Goal: Task Accomplishment & Management: Use online tool/utility

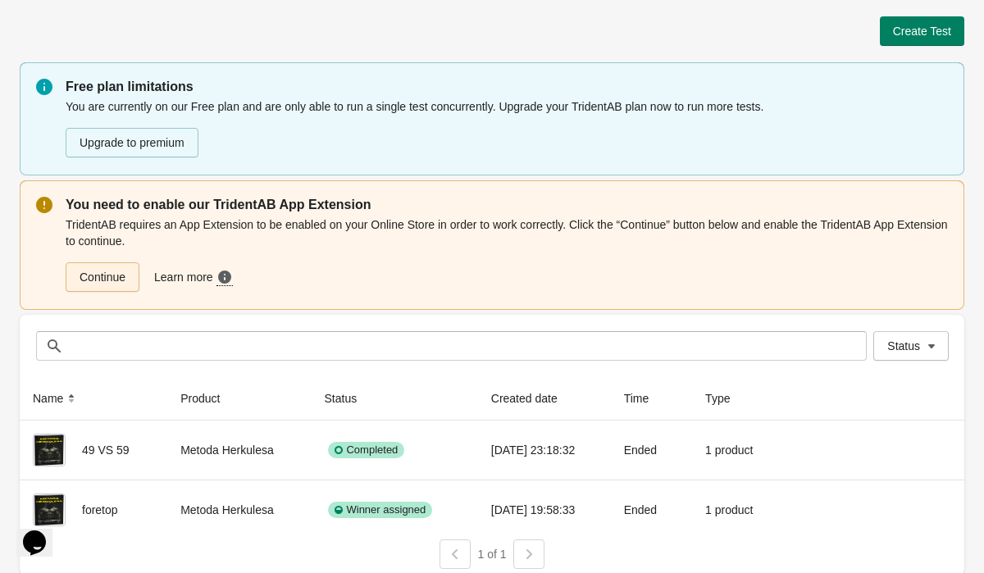
click at [119, 286] on link "Continue" at bounding box center [103, 277] width 74 height 30
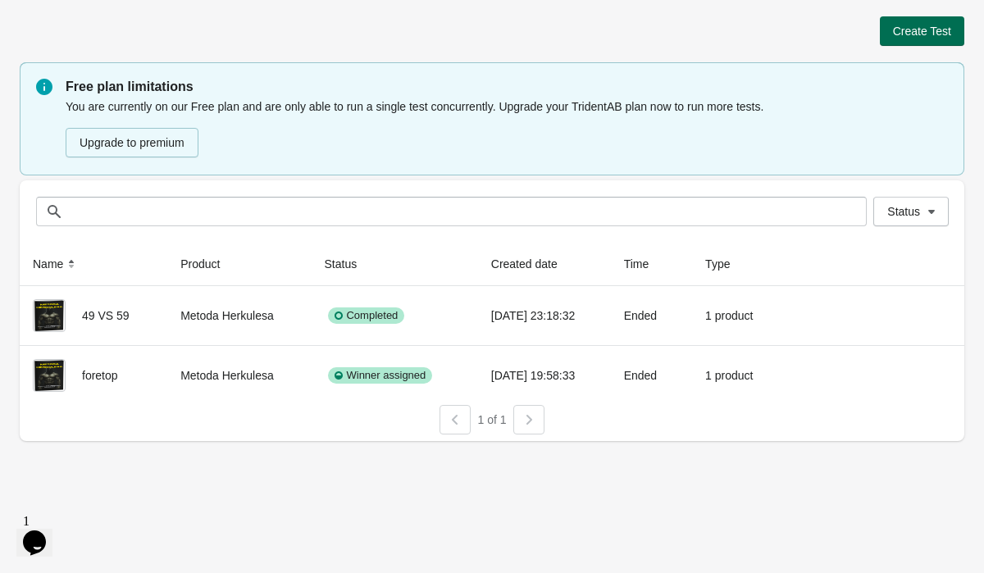
click at [901, 34] on span "Create Test" at bounding box center [922, 31] width 58 height 13
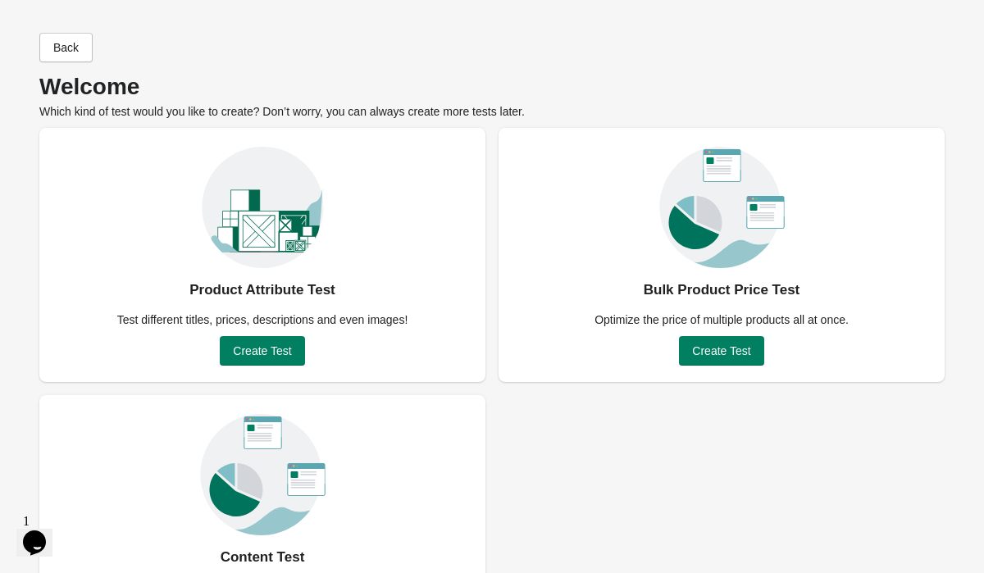
click at [841, 48] on div "Back Welcome Which kind of test would you like to create? Don’t worry, you can …" at bounding box center [492, 76] width 906 height 87
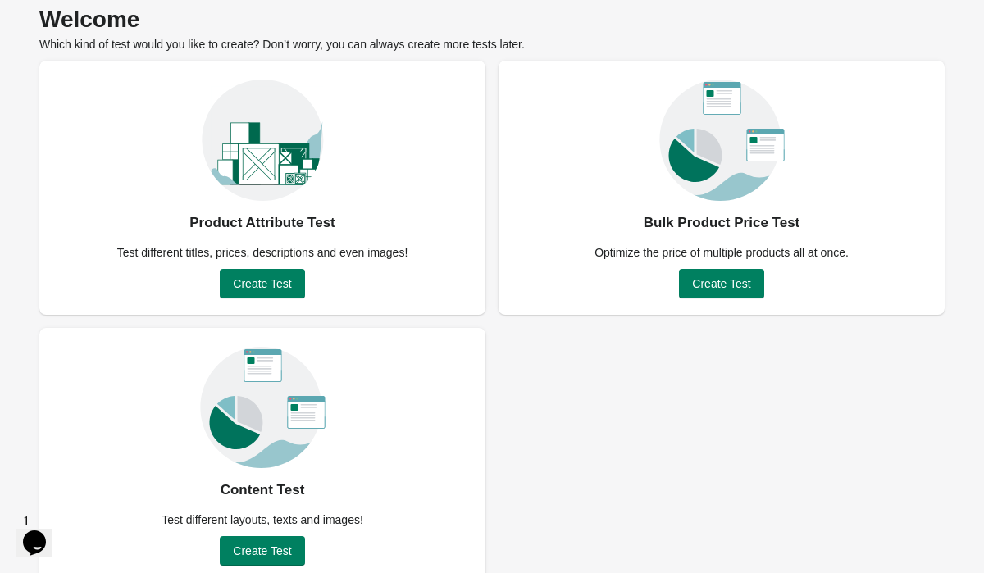
scroll to position [89, 0]
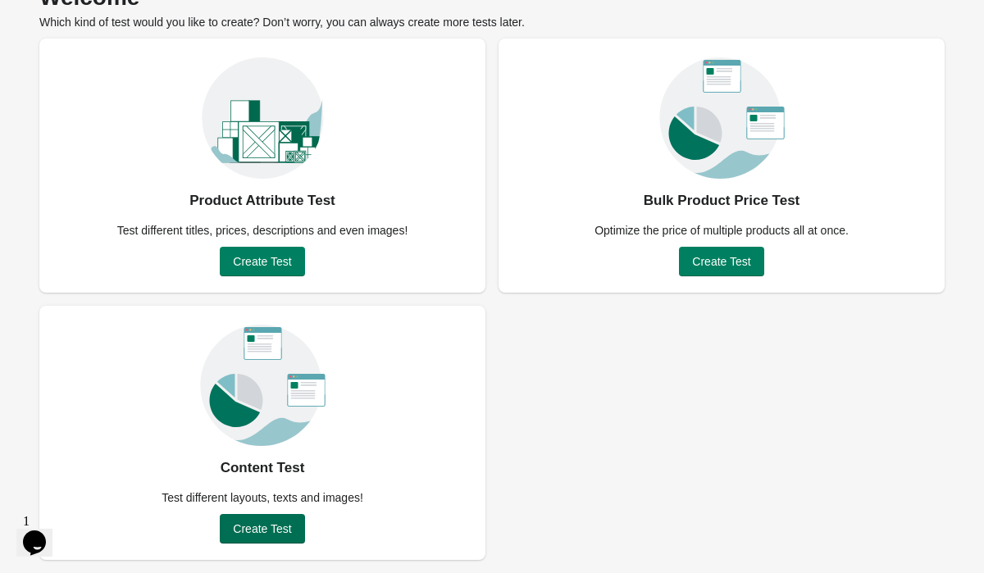
click at [280, 528] on span "Create Test" at bounding box center [262, 529] width 58 height 13
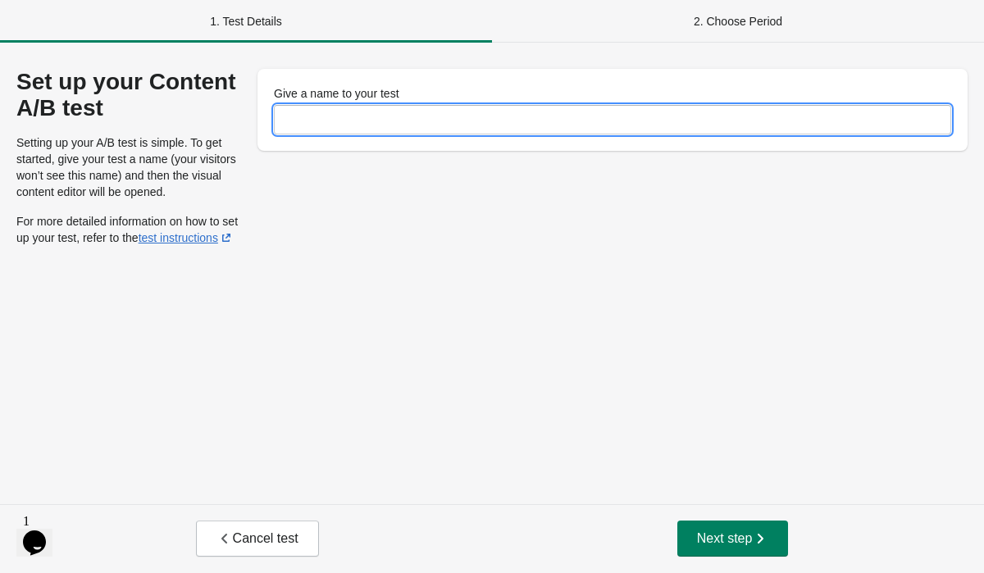
click at [376, 130] on input "Give a name to your test" at bounding box center [613, 120] width 678 height 30
type input "***"
click at [735, 542] on span "Next step" at bounding box center [733, 539] width 72 height 16
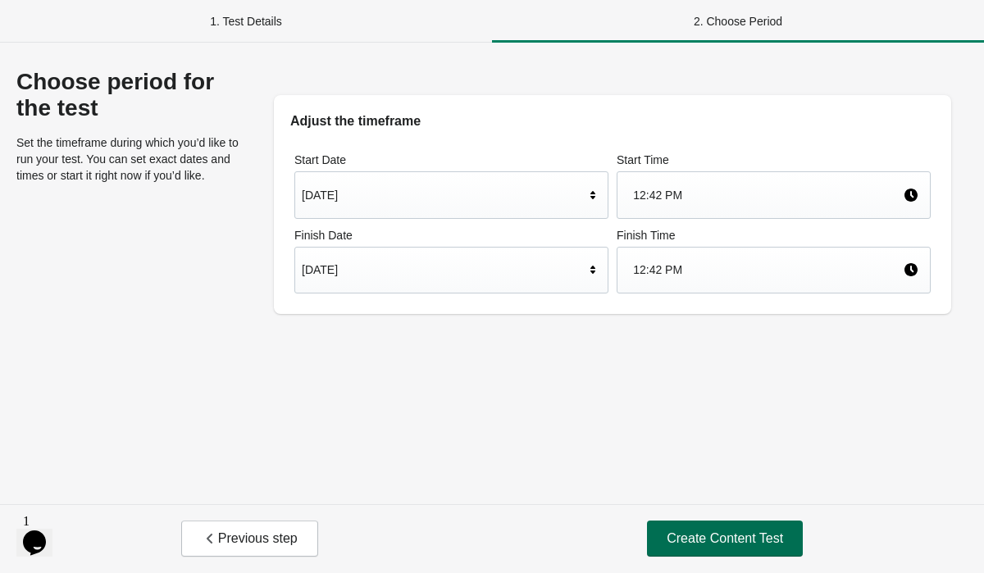
click at [753, 532] on span "Create Content Test" at bounding box center [725, 539] width 116 height 16
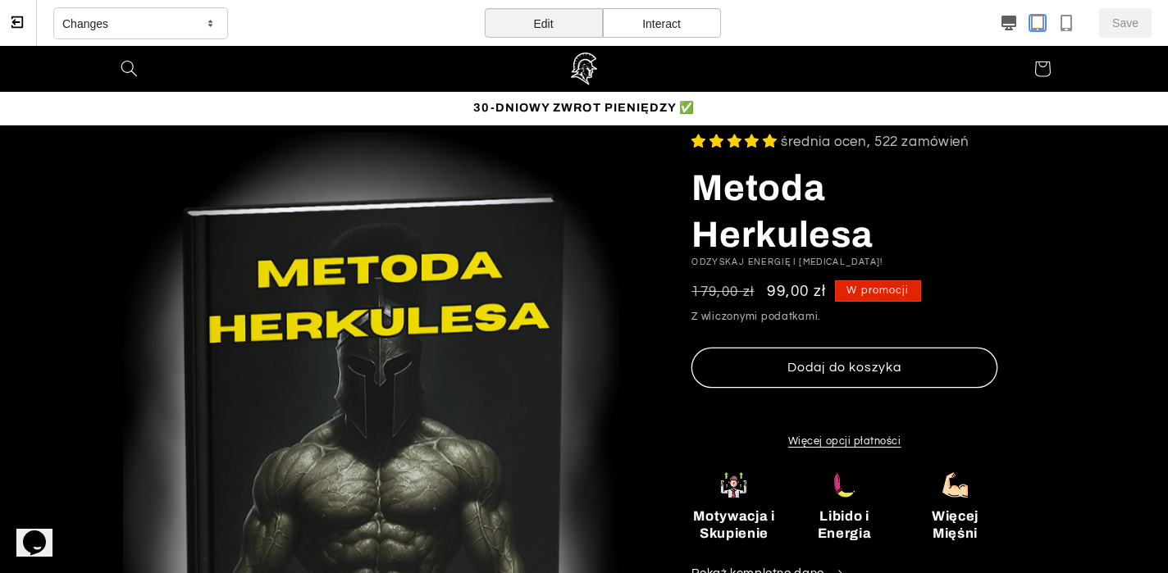
click at [984, 30] on icon "button" at bounding box center [1037, 23] width 13 height 16
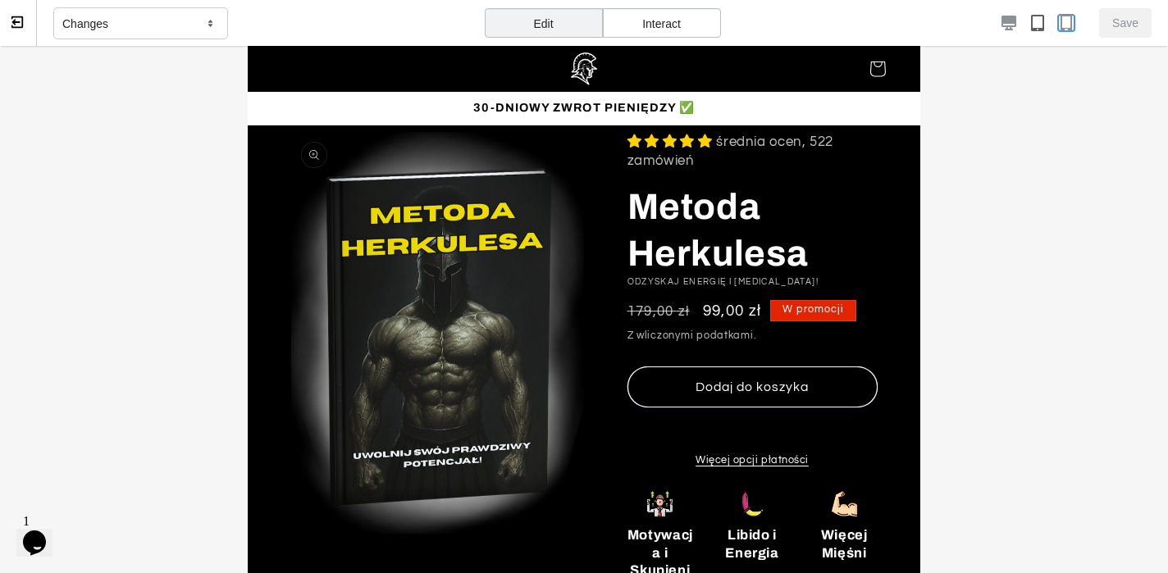
click at [984, 18] on icon "button" at bounding box center [1066, 23] width 16 height 16
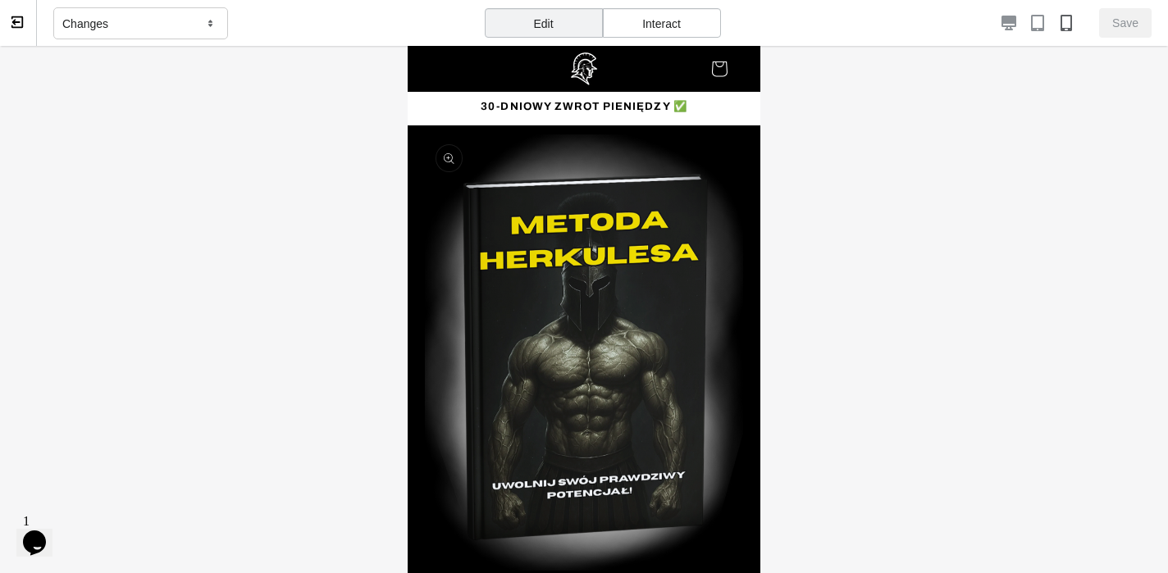
click at [130, 11] on div "Changes" at bounding box center [140, 23] width 175 height 33
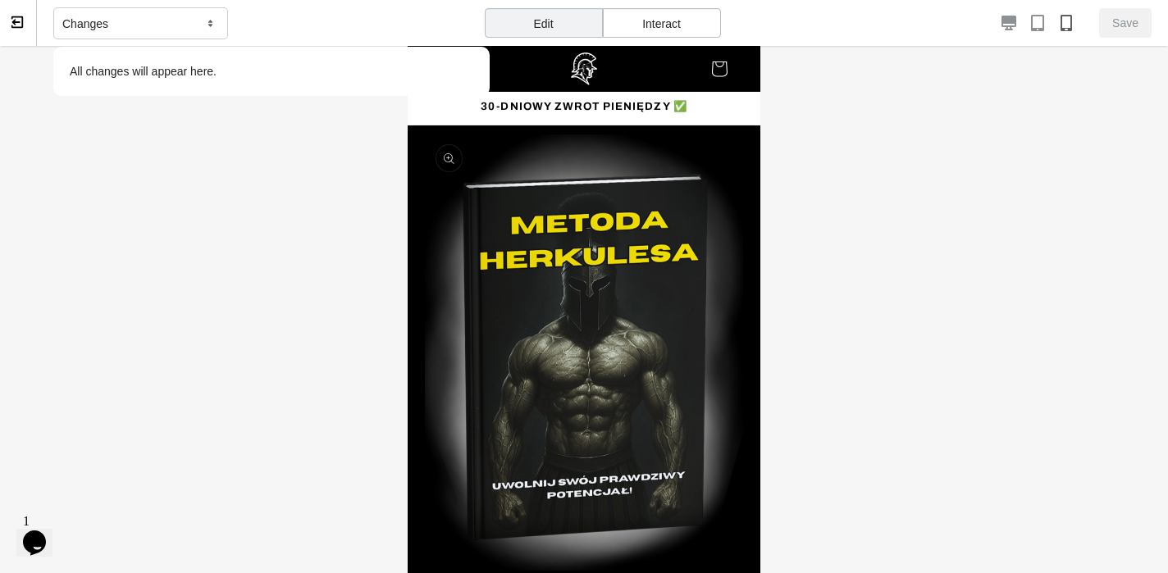
click at [186, 189] on div at bounding box center [584, 428] width 1168 height 765
click at [946, 281] on div at bounding box center [584, 428] width 1168 height 765
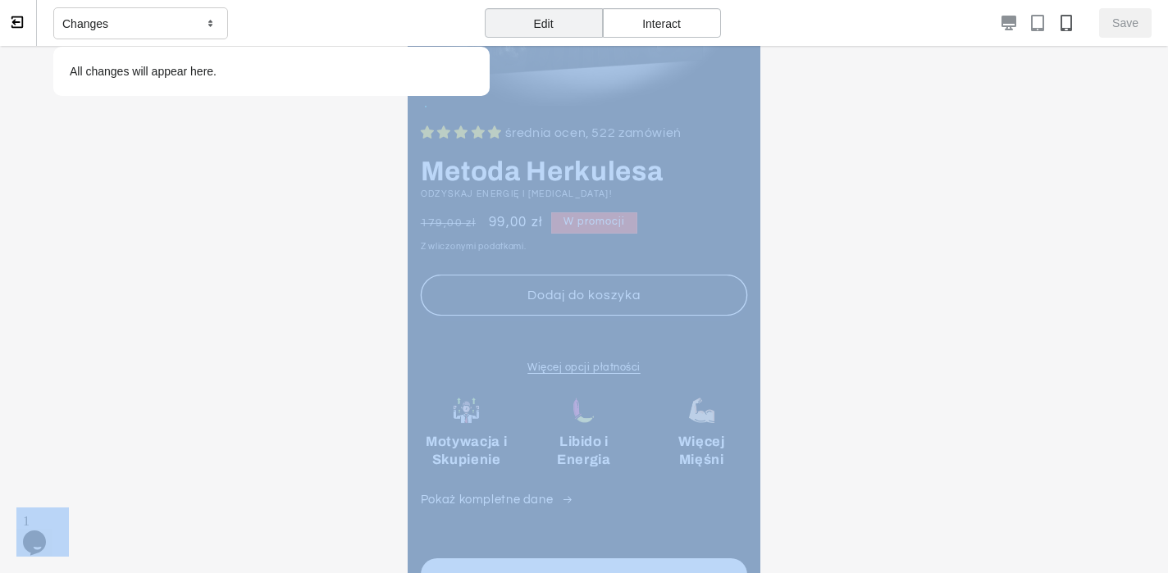
scroll to position [486, 0]
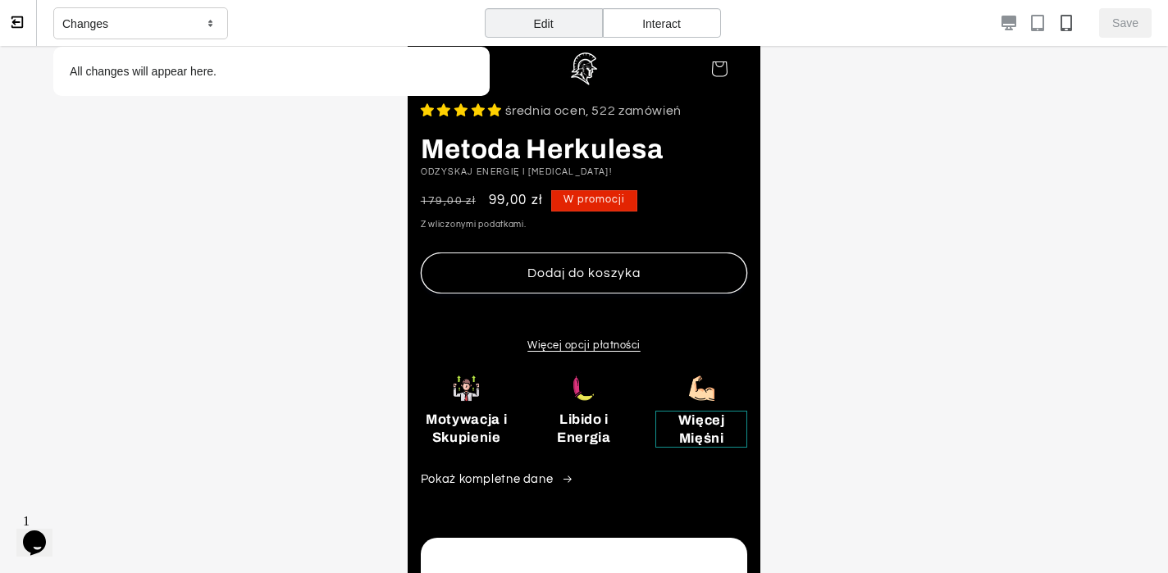
click at [663, 444] on span "Więcej Mięśni" at bounding box center [701, 429] width 92 height 36
select select "*******"
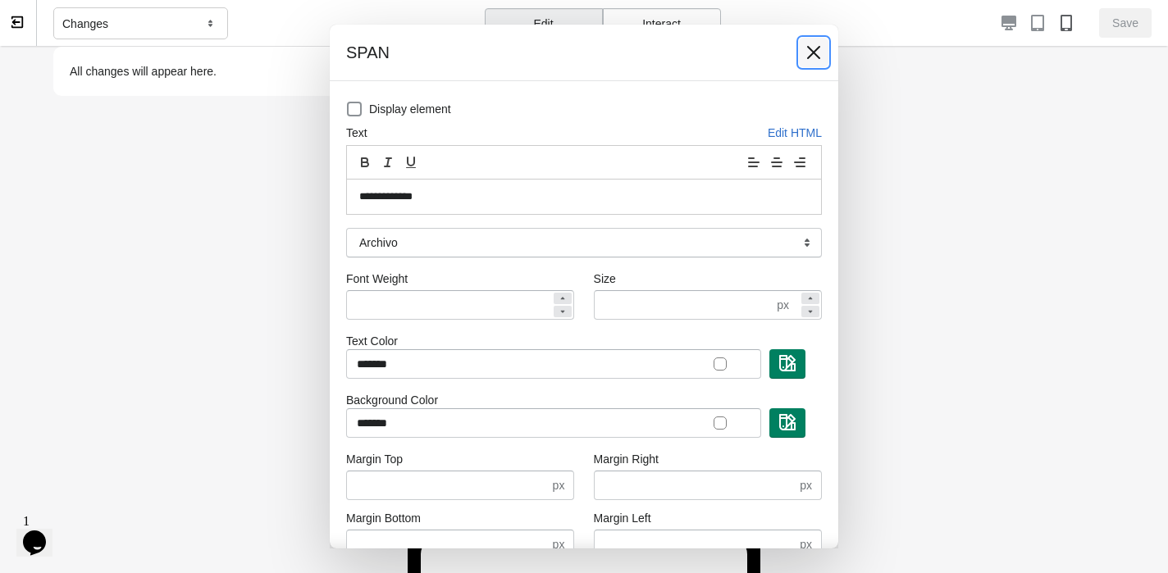
click at [815, 51] on icon at bounding box center [813, 52] width 13 height 13
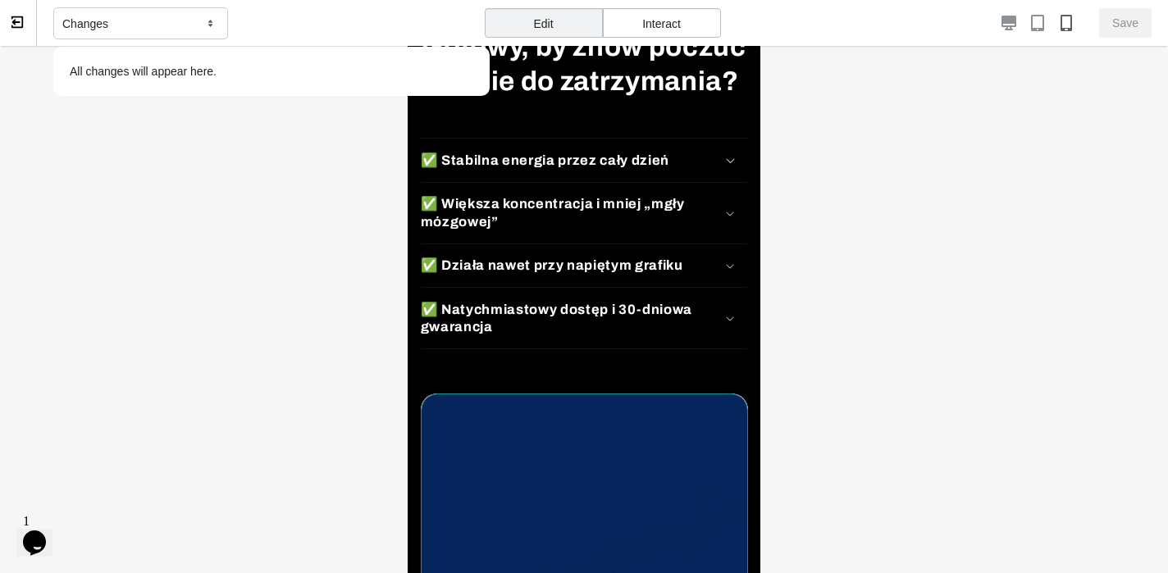
scroll to position [1581, 0]
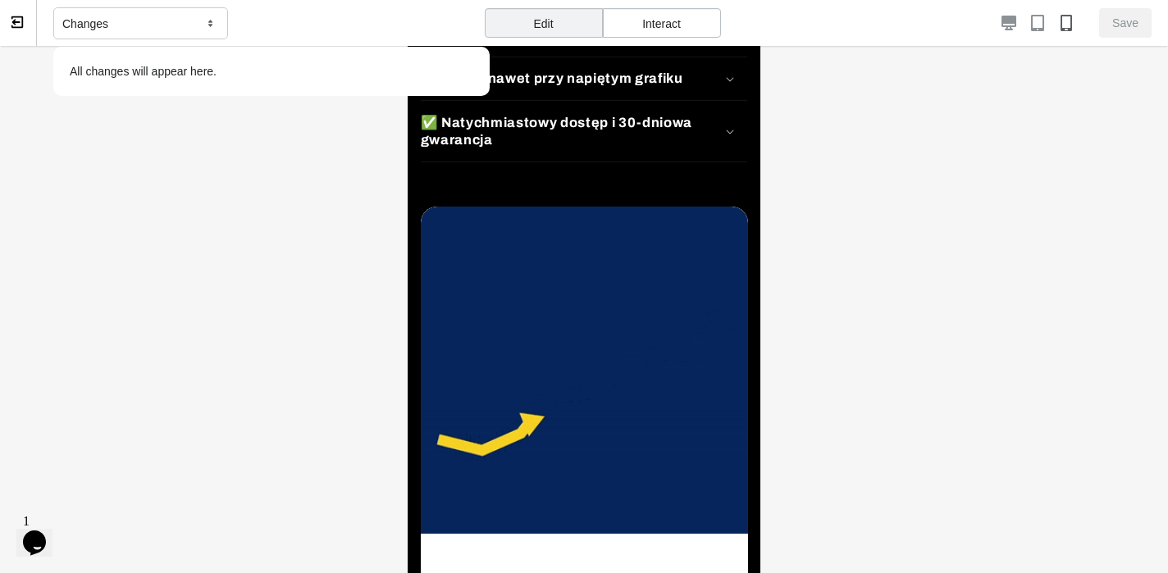
click at [214, 207] on div at bounding box center [584, 428] width 1168 height 765
click at [235, 130] on div at bounding box center [584, 428] width 1168 height 765
click at [294, 221] on div at bounding box center [584, 428] width 1168 height 765
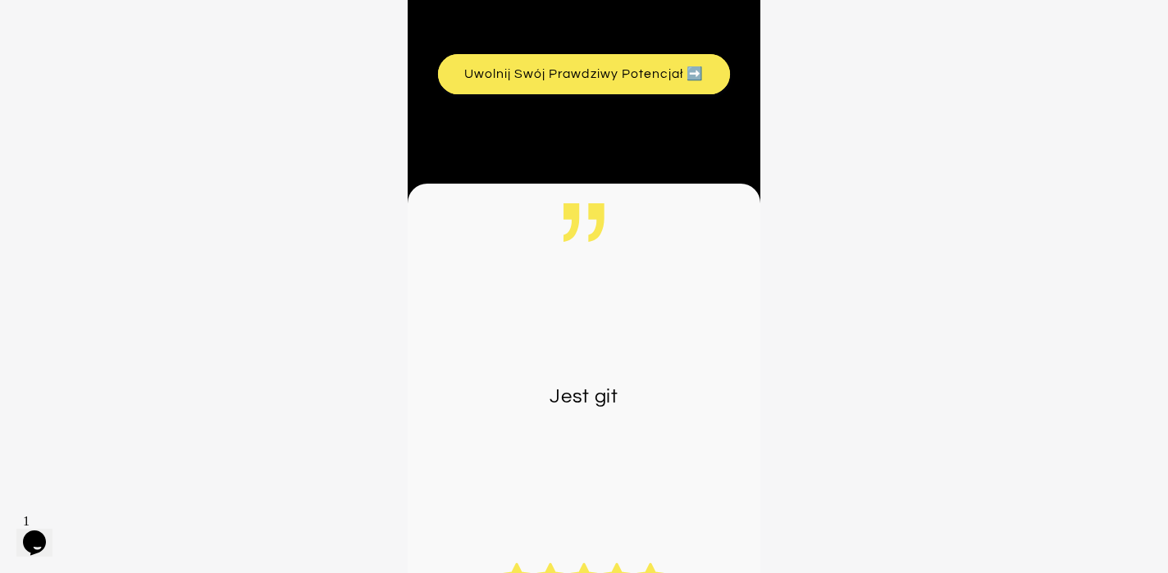
scroll to position [2974, 0]
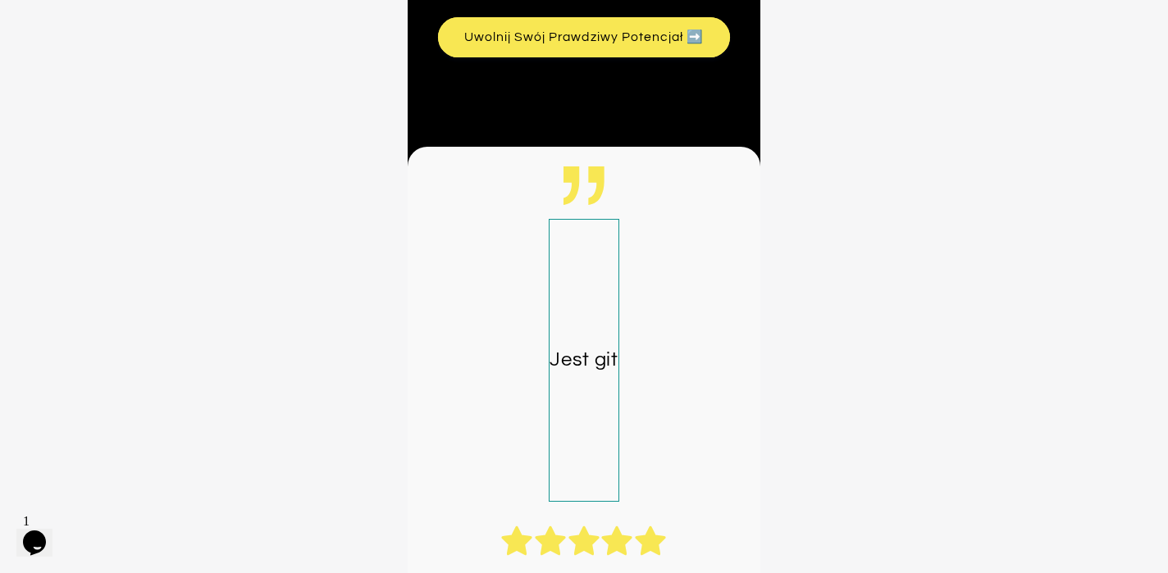
click at [563, 329] on span "Jest git" at bounding box center [584, 361] width 70 height 284
select select "*********"
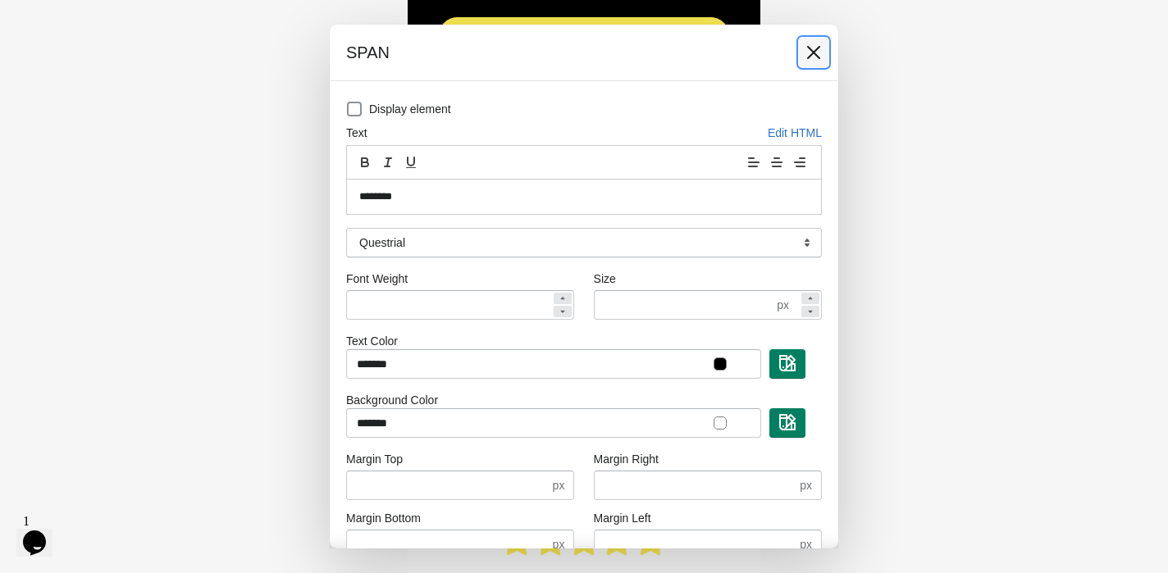
click at [813, 62] on button at bounding box center [814, 53] width 30 height 30
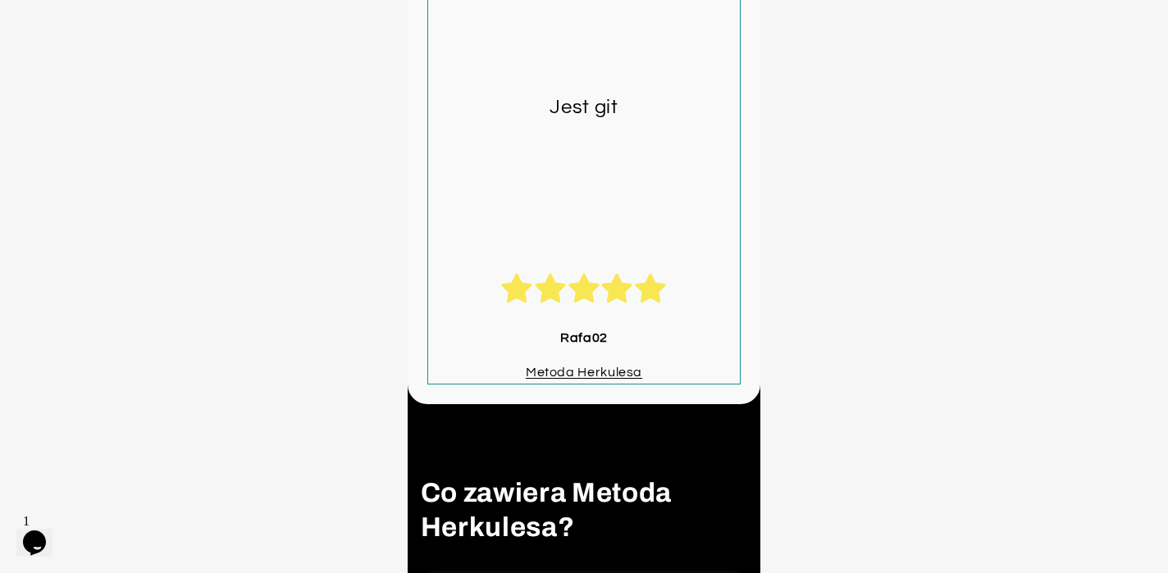
scroll to position [3211, 0]
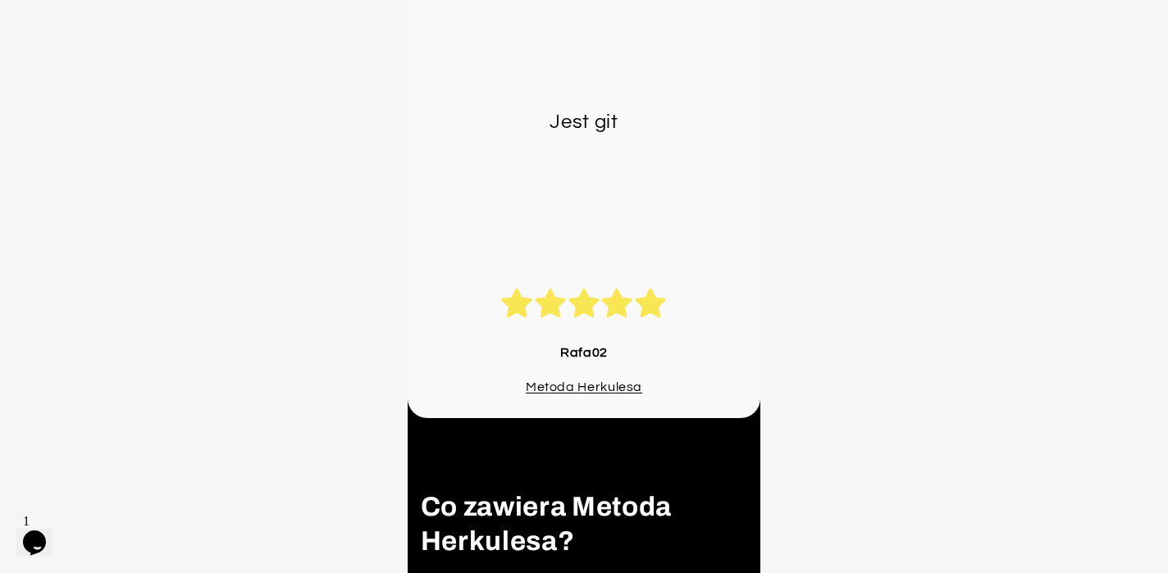
click at [745, 397] on div "Jest git Rafa02 Metoda Herkulesa" at bounding box center [584, 163] width 353 height 509
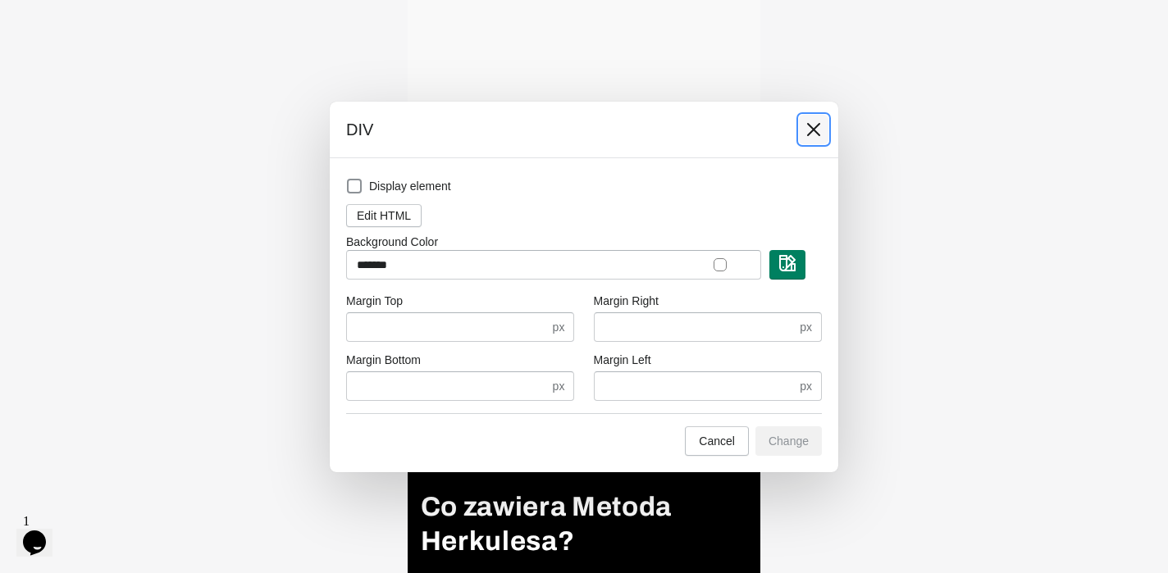
click at [814, 127] on icon at bounding box center [813, 128] width 13 height 13
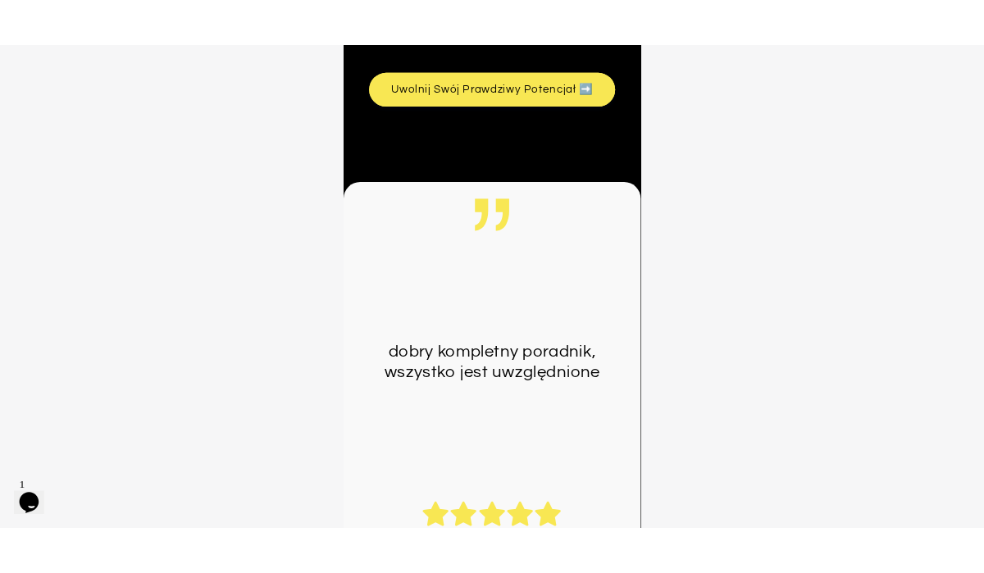
scroll to position [2857, 0]
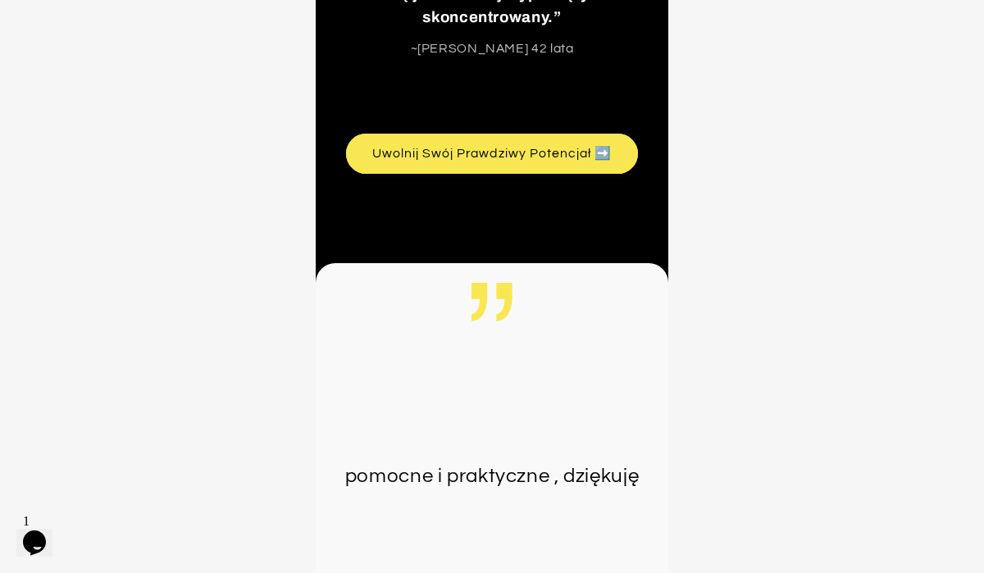
click at [888, 221] on div at bounding box center [492, 191] width 984 height 765
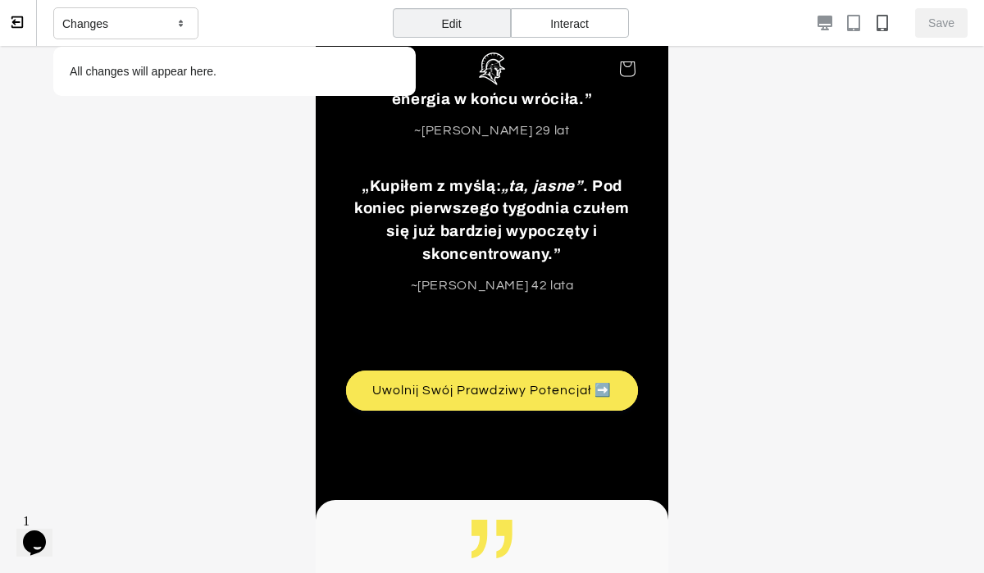
click at [14, 27] on icon at bounding box center [16, 21] width 11 height 11
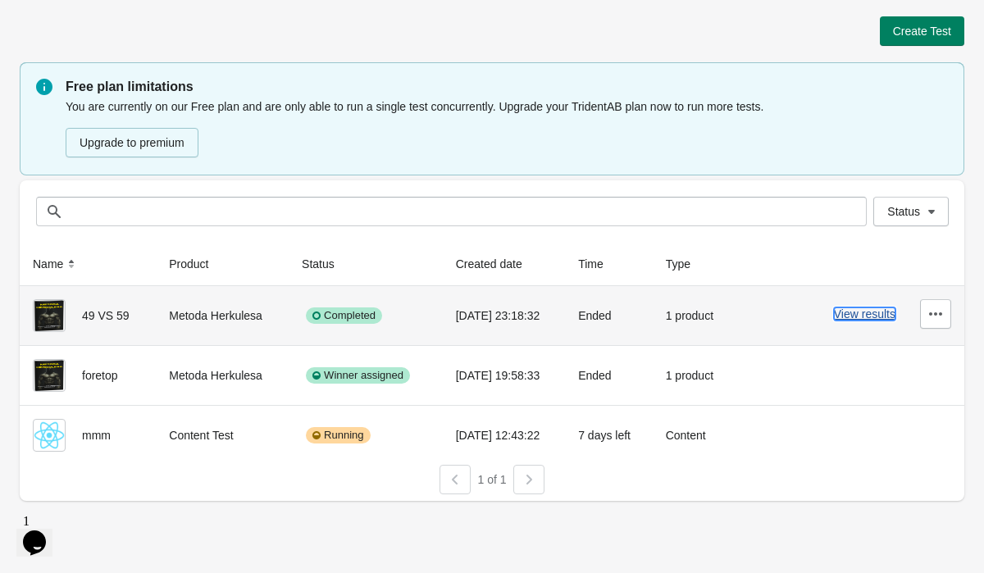
click at [852, 320] on button "View results" at bounding box center [865, 314] width 62 height 13
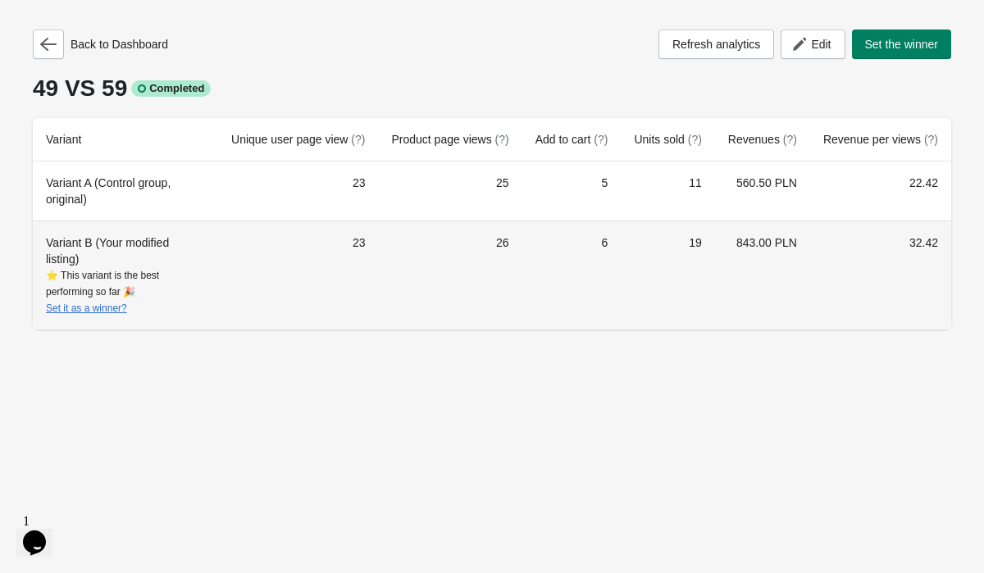
click at [628, 243] on td "19" at bounding box center [668, 275] width 94 height 109
click at [929, 267] on td "32.42" at bounding box center [880, 275] width 141 height 109
click at [906, 232] on td "32.42" at bounding box center [880, 275] width 141 height 109
click at [909, 243] on td "32.42" at bounding box center [880, 275] width 141 height 109
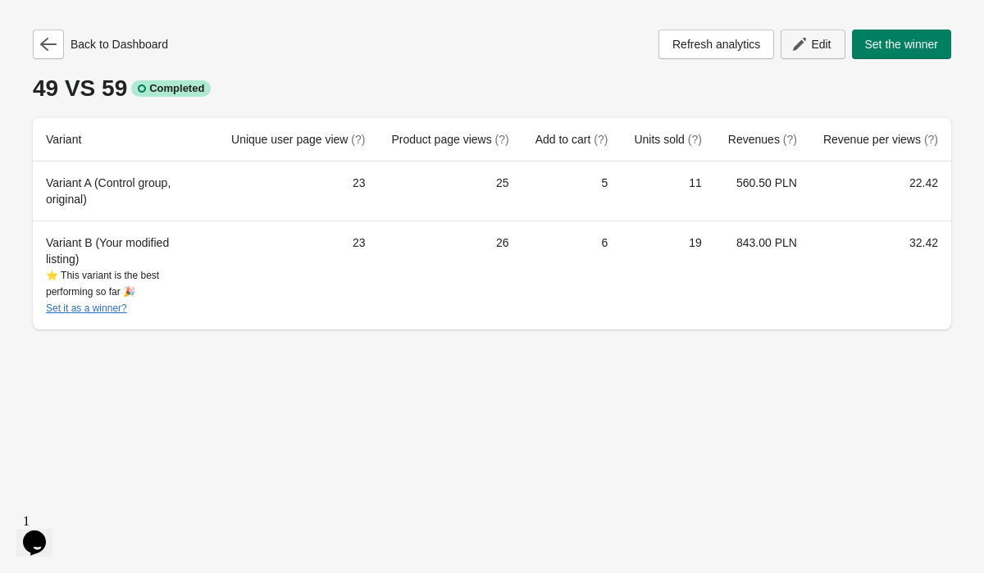
click at [819, 42] on span "Edit" at bounding box center [821, 44] width 20 height 13
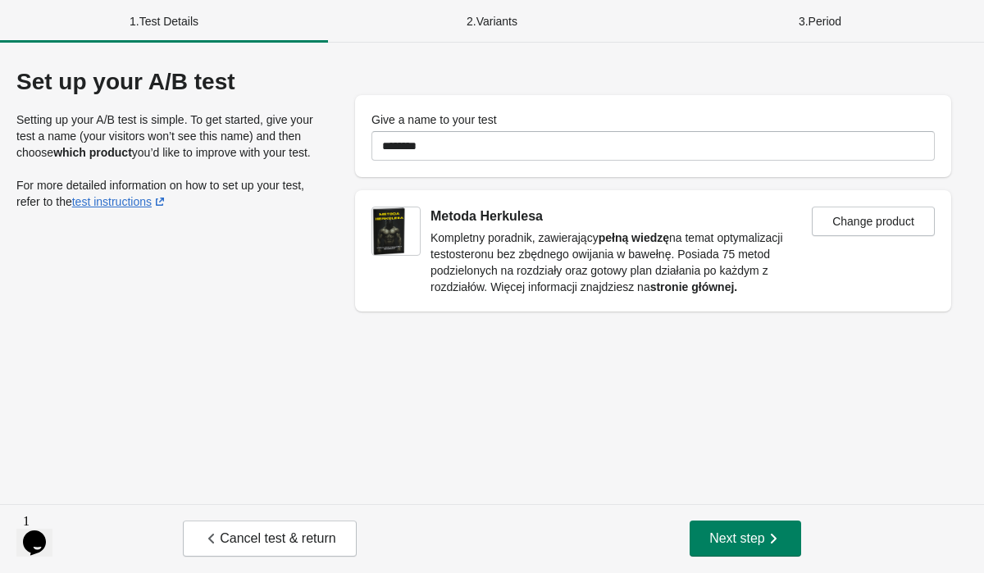
click at [474, 11] on div "2 . Variants" at bounding box center [492, 21] width 328 height 43
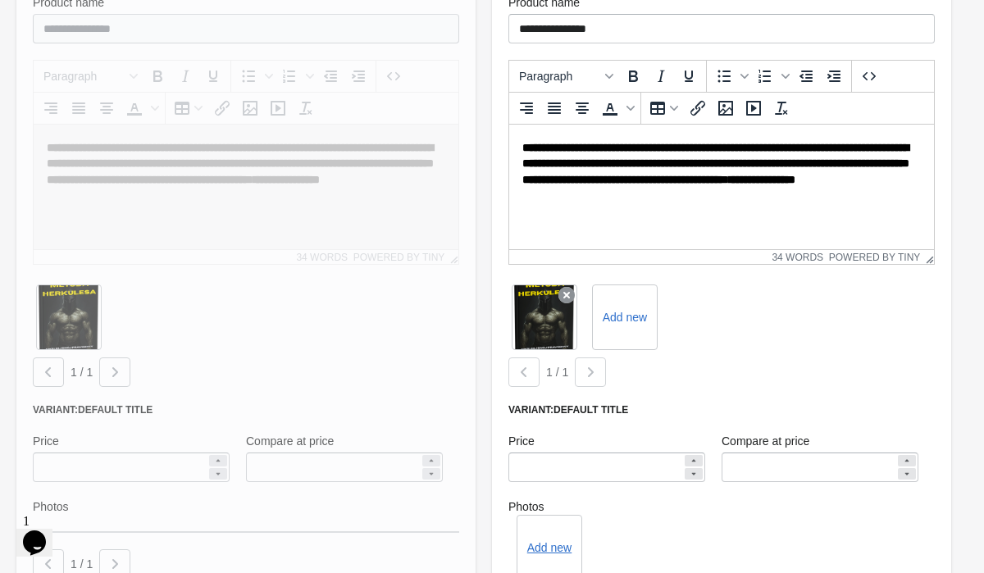
scroll to position [289, 0]
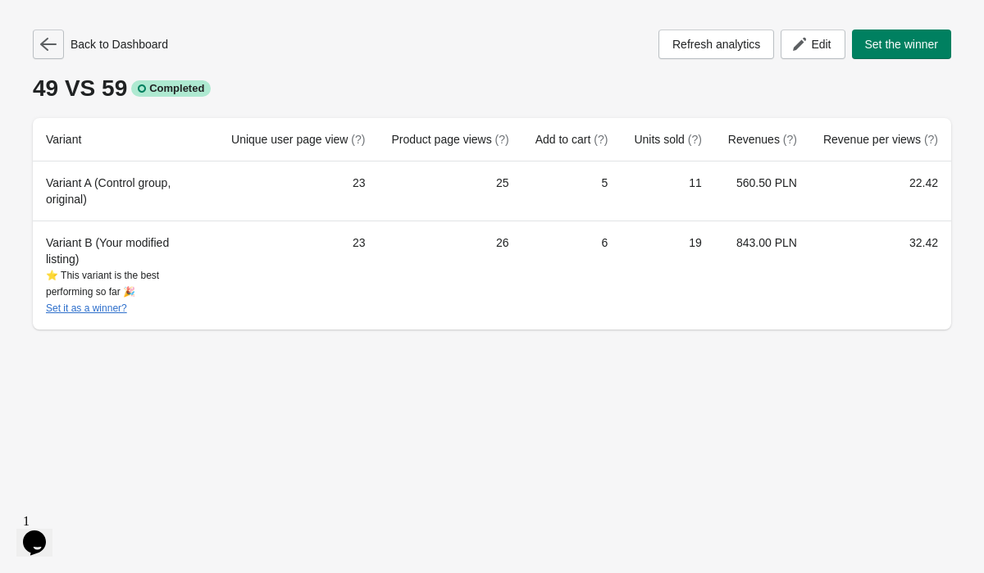
click at [44, 42] on icon "button" at bounding box center [48, 44] width 16 height 16
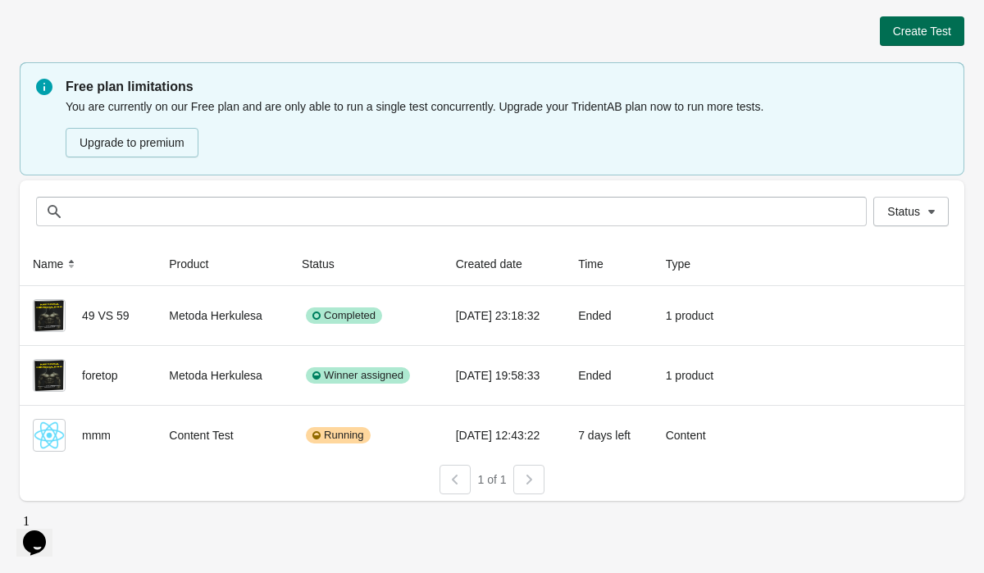
click at [939, 30] on span "Create Test" at bounding box center [922, 31] width 58 height 13
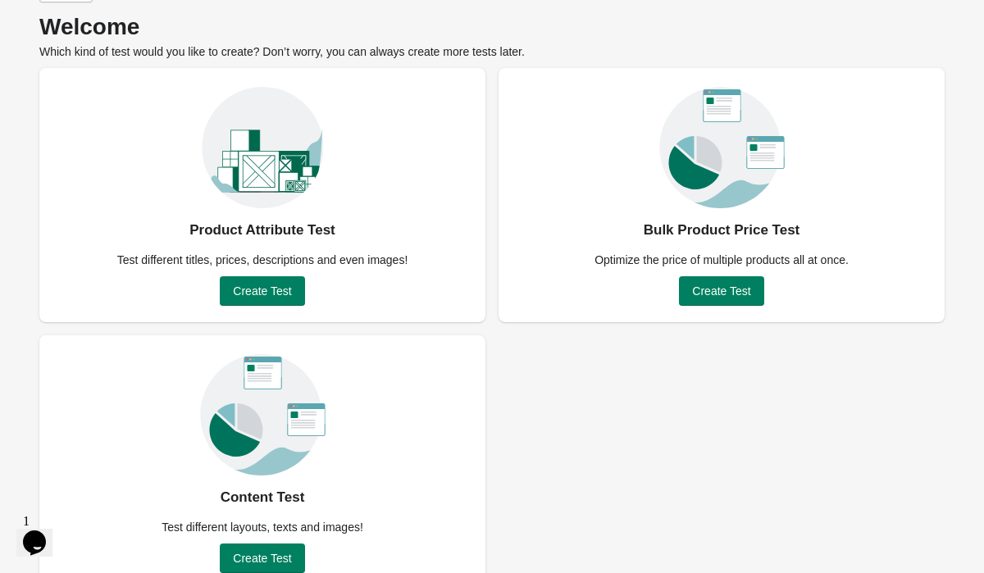
scroll to position [89, 0]
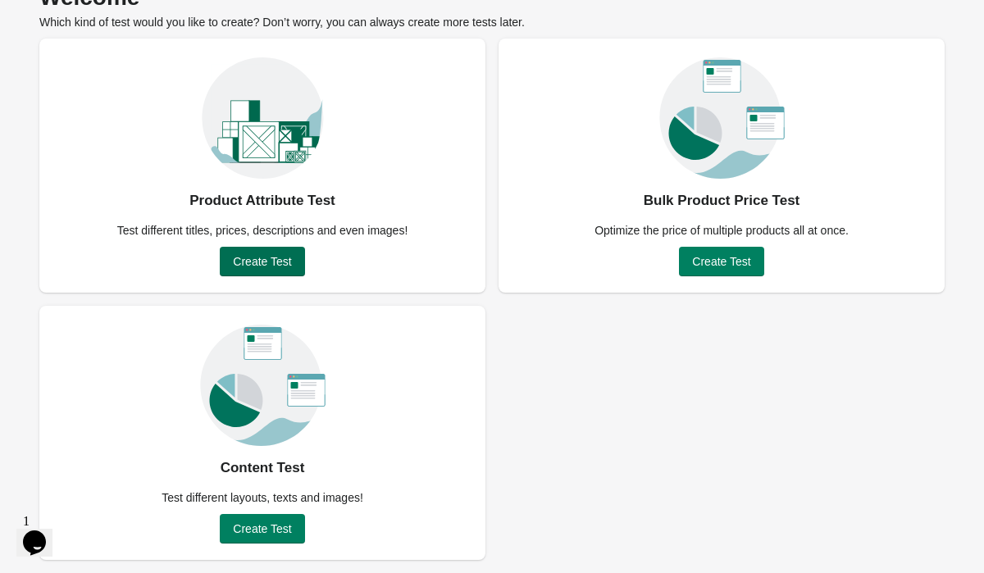
click at [278, 257] on span "Create Test" at bounding box center [262, 261] width 58 height 13
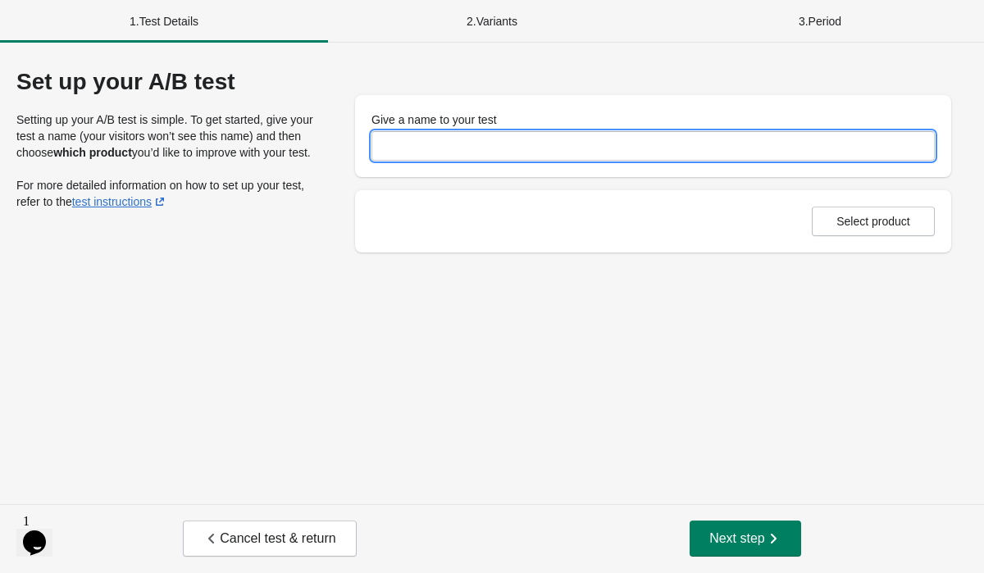
click at [434, 144] on input "Give a name to your test" at bounding box center [654, 146] width 564 height 30
type input "********"
click at [845, 215] on span "Select product" at bounding box center [874, 221] width 74 height 13
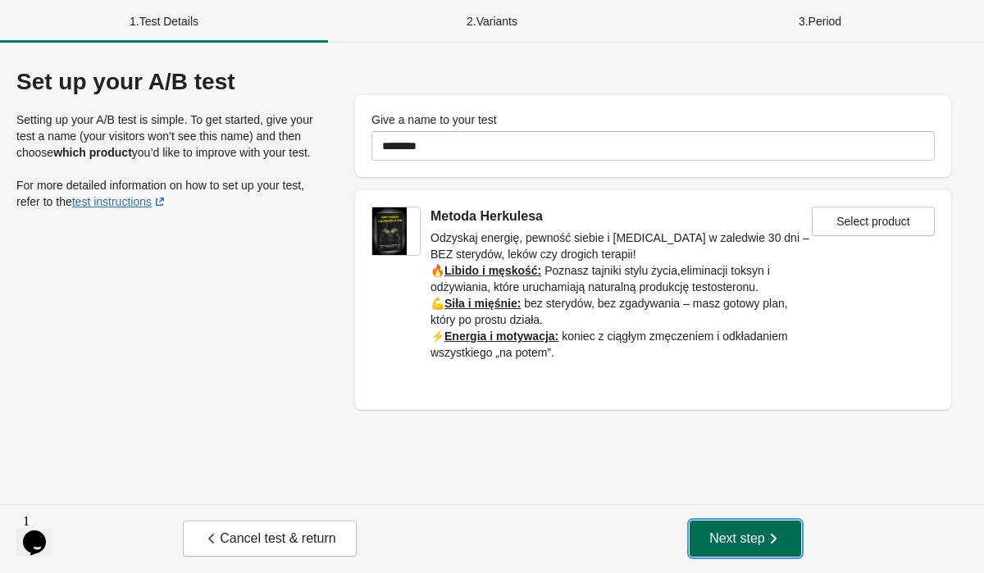
click at [751, 540] on span "Next step" at bounding box center [746, 539] width 72 height 16
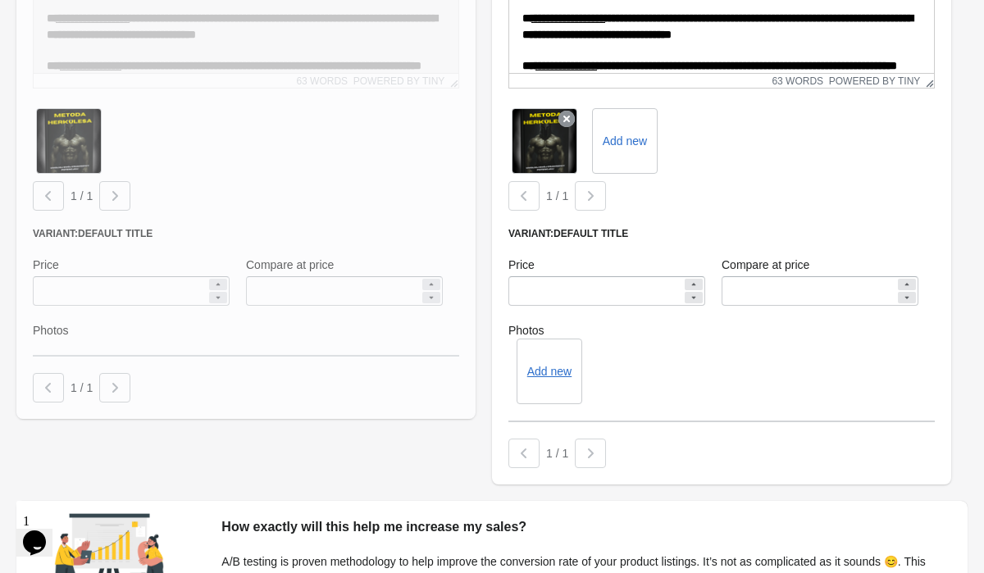
scroll to position [550, 0]
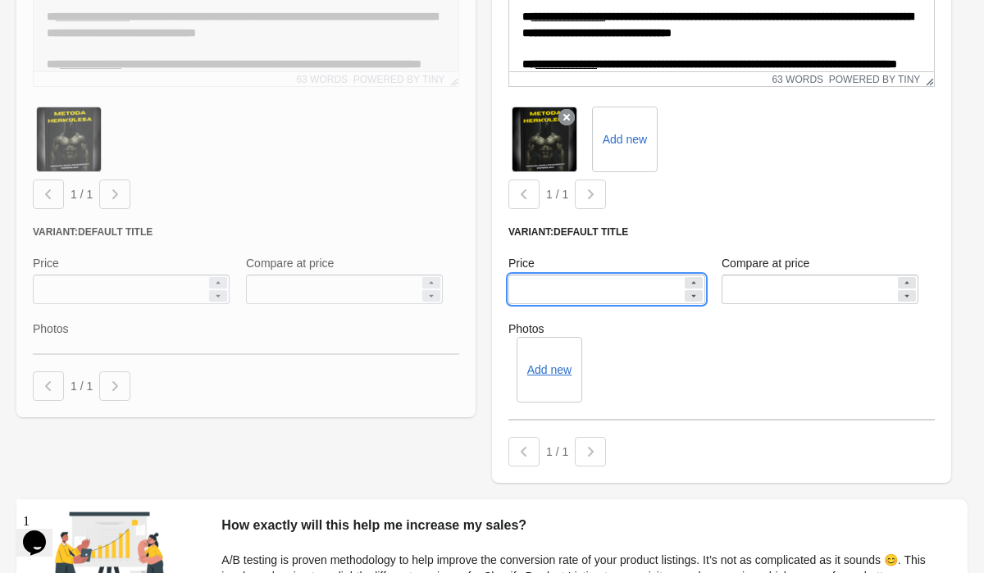
click at [526, 286] on input "*****" at bounding box center [596, 290] width 174 height 30
type input "*****"
click at [745, 290] on input "******" at bounding box center [809, 290] width 174 height 30
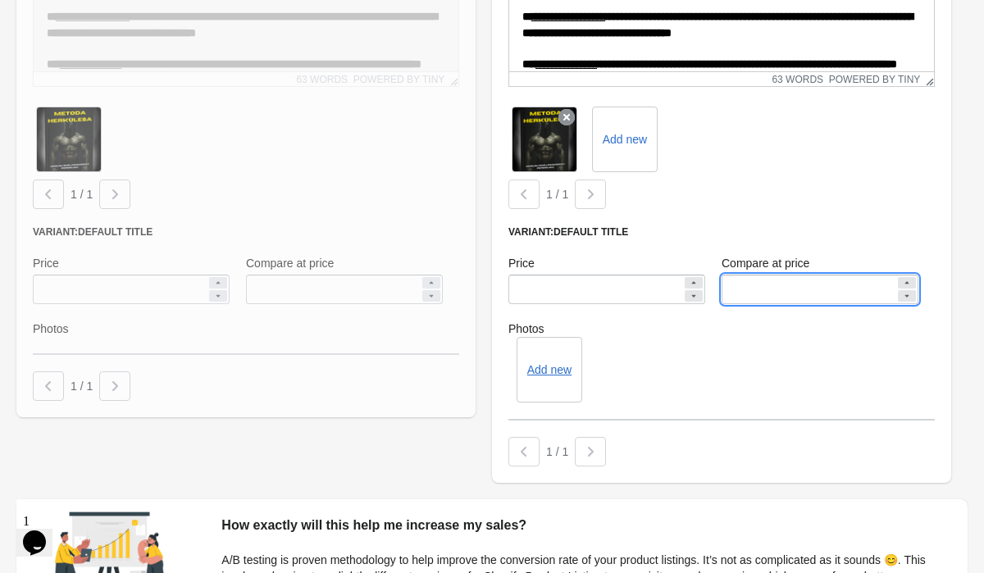
type input "******"
click at [852, 221] on div "**********" at bounding box center [721, 141] width 459 height 683
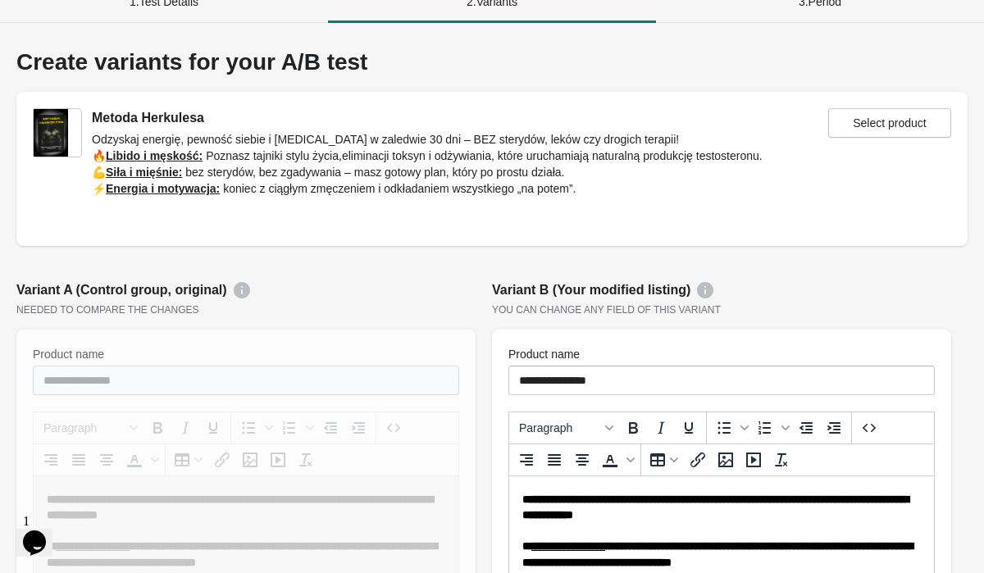
scroll to position [0, 0]
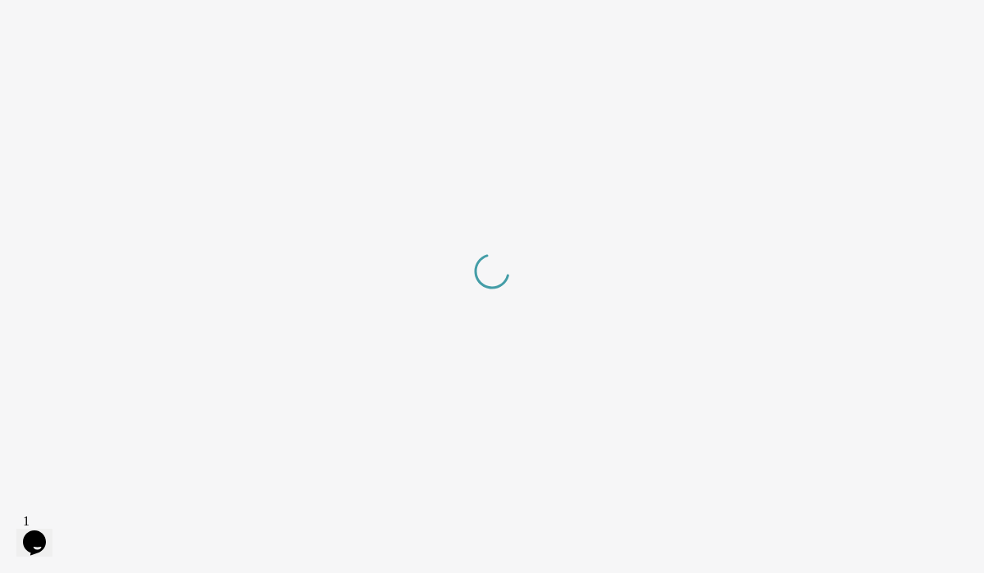
scroll to position [89, 0]
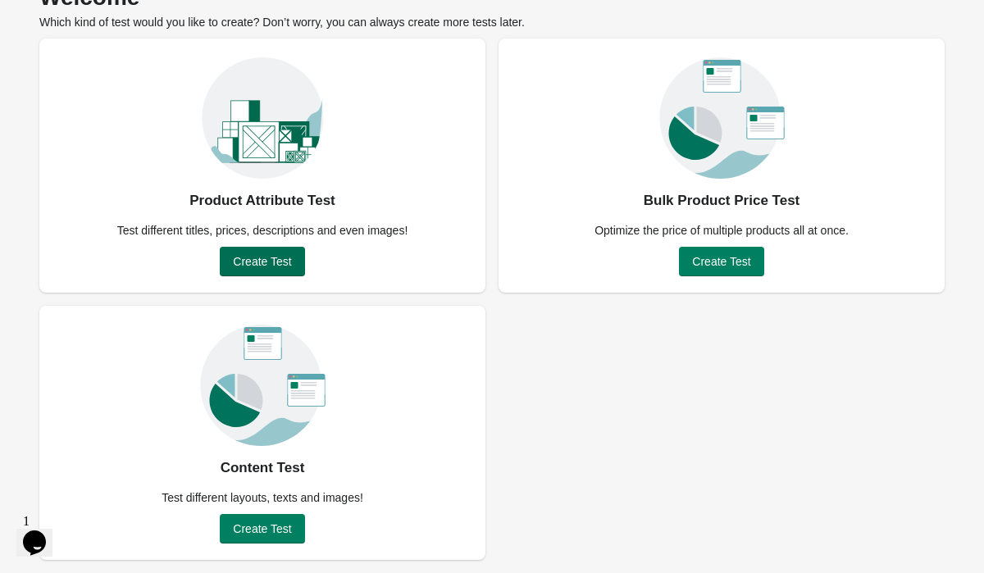
click at [260, 270] on button "Create Test" at bounding box center [262, 262] width 84 height 30
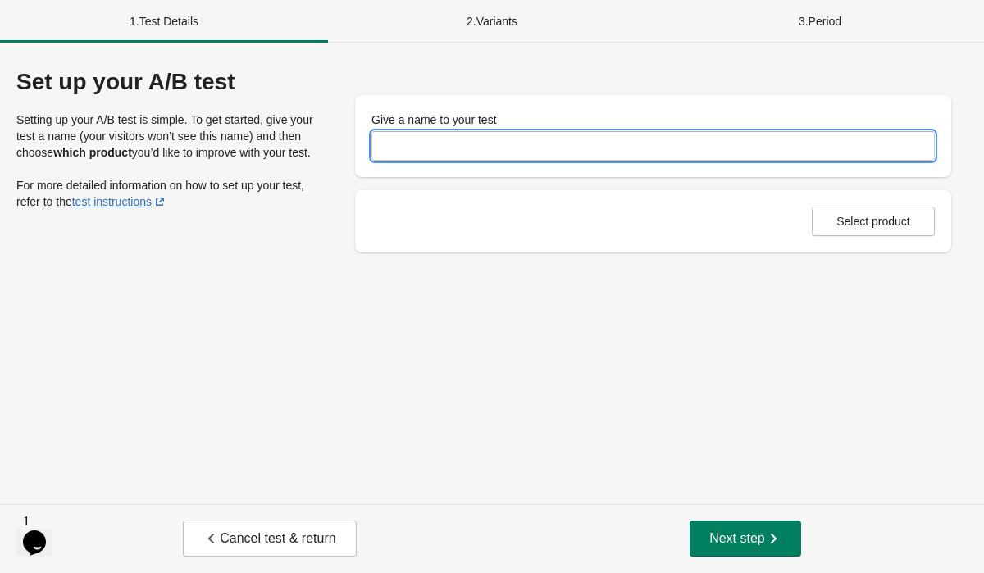
click at [466, 142] on input "Give a name to your test" at bounding box center [654, 146] width 564 height 30
type input "********"
click at [824, 229] on button "Select product" at bounding box center [873, 222] width 123 height 30
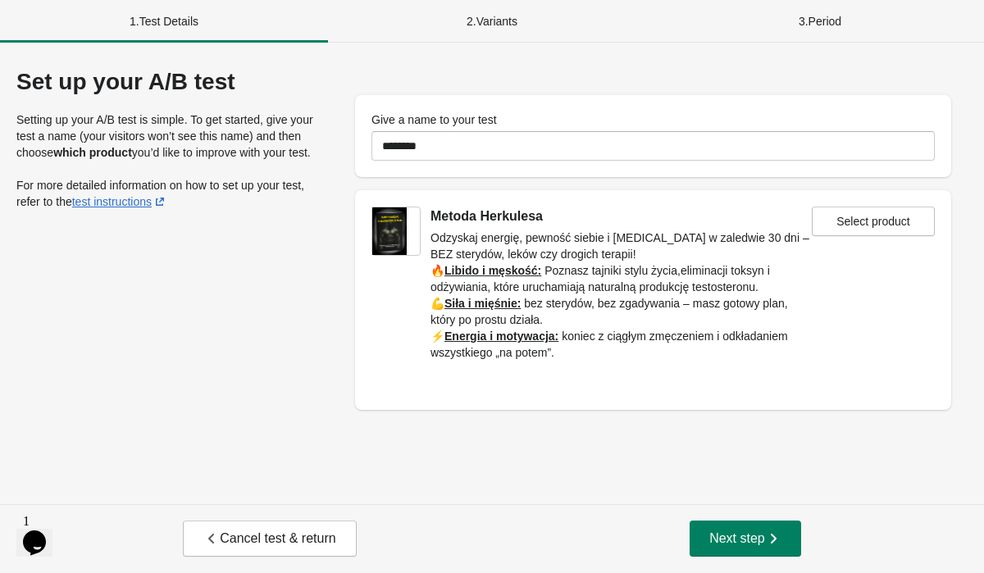
click at [404, 229] on img at bounding box center [389, 232] width 34 height 48
click at [731, 527] on button "Next step" at bounding box center [746, 539] width 112 height 36
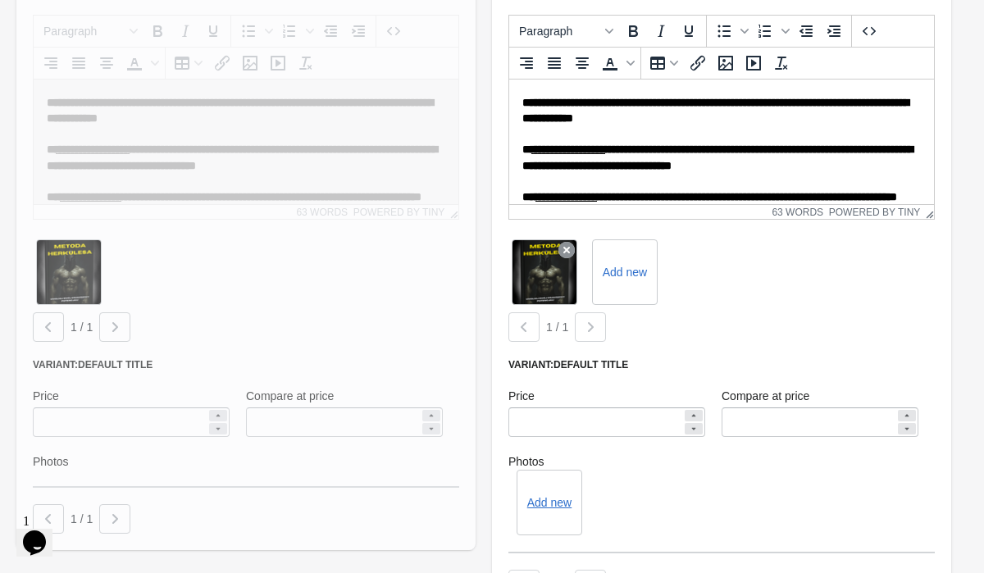
scroll to position [457, 0]
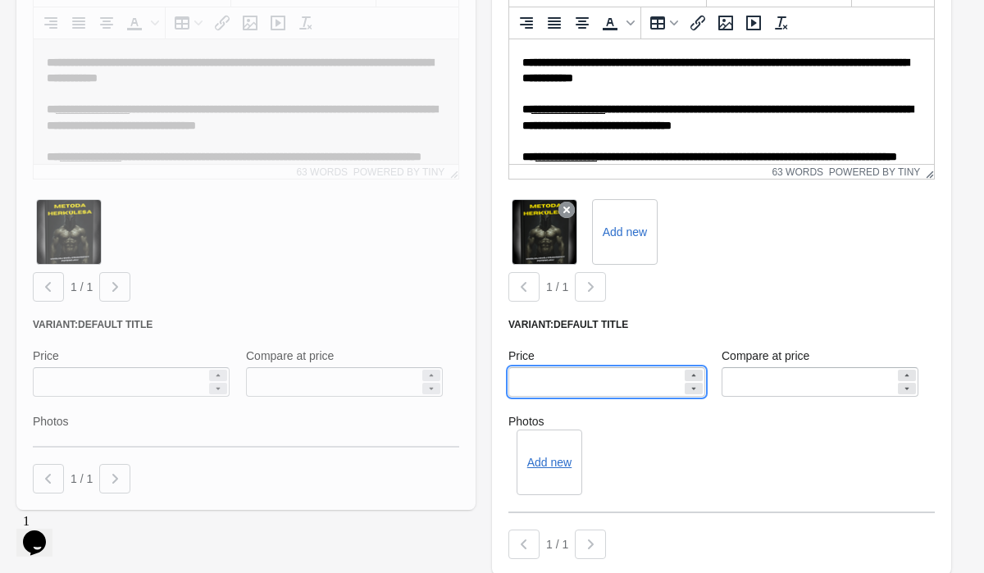
click at [526, 381] on input "*****" at bounding box center [596, 382] width 174 height 30
type input "*****"
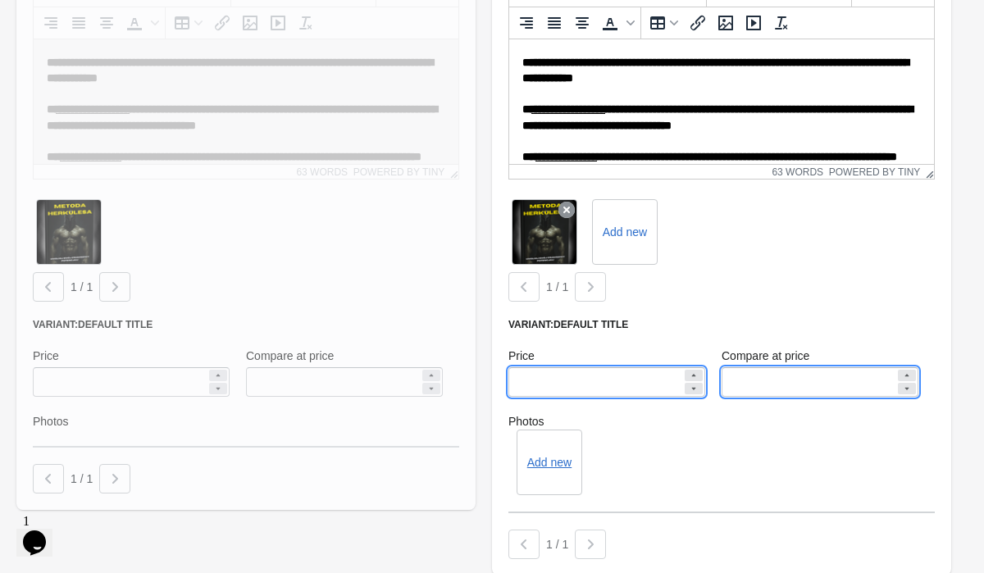
click at [743, 383] on input "******" at bounding box center [809, 382] width 174 height 30
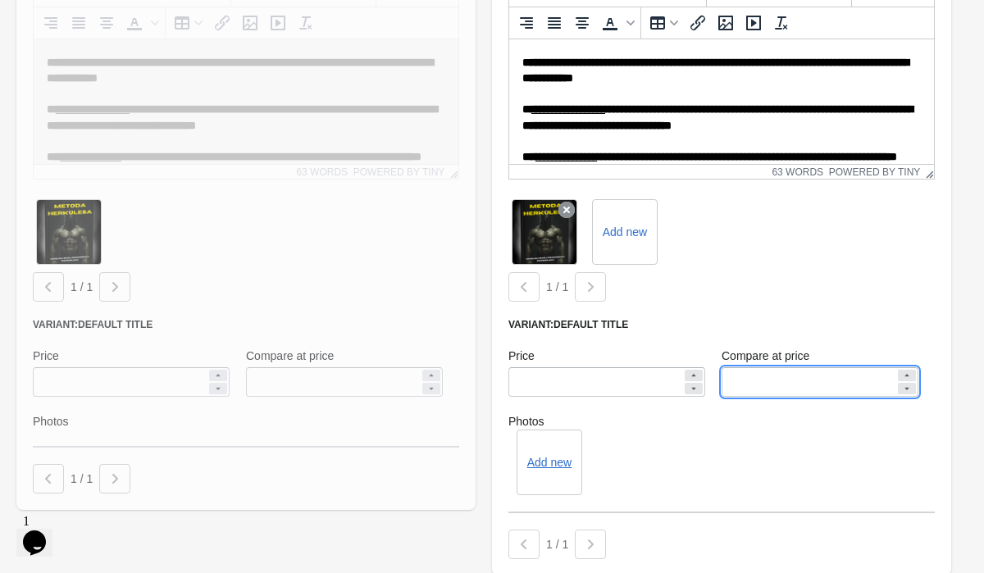
type input "******"
click at [801, 308] on div "**********" at bounding box center [721, 234] width 459 height 683
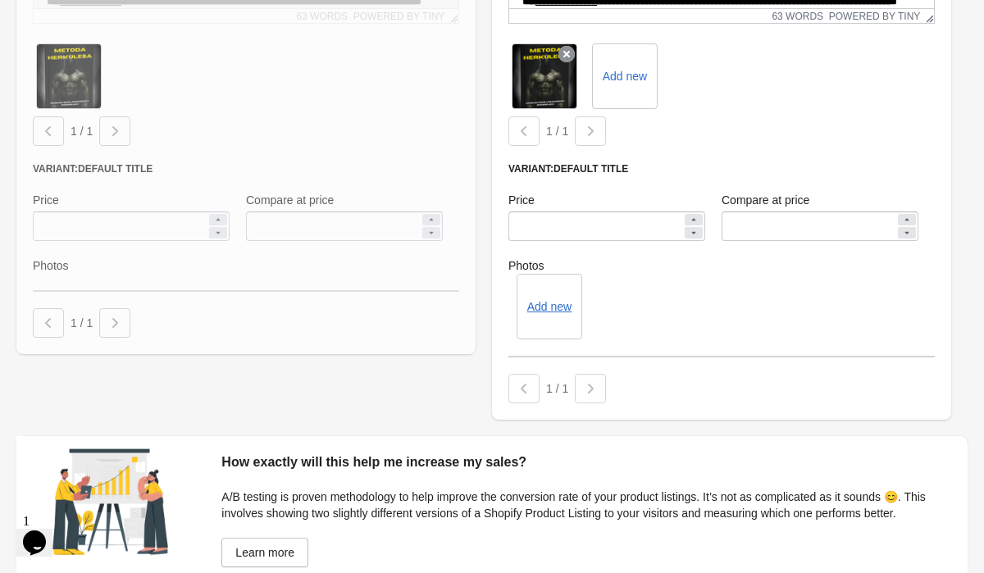
scroll to position [725, 0]
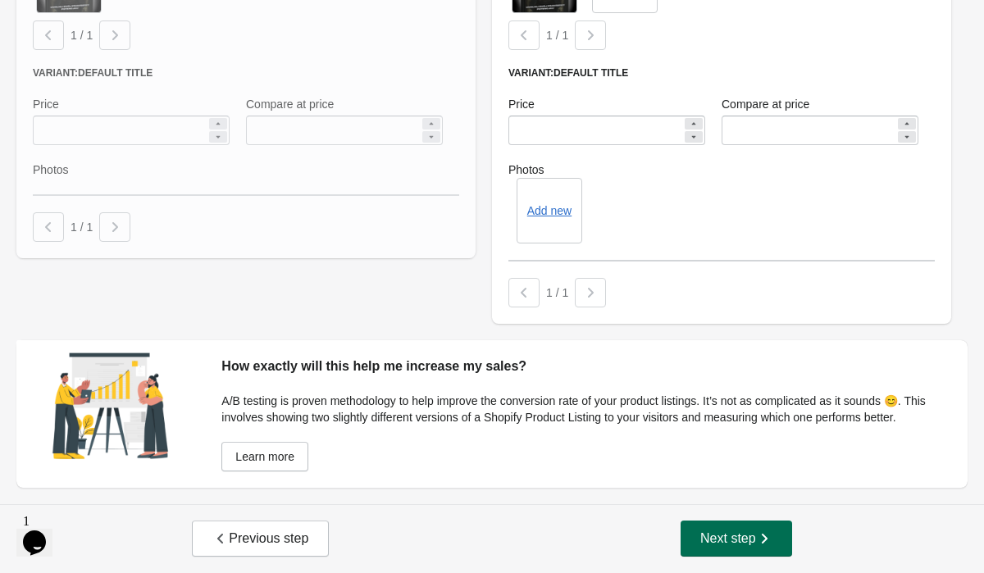
click at [737, 531] on span "Next step" at bounding box center [737, 539] width 72 height 16
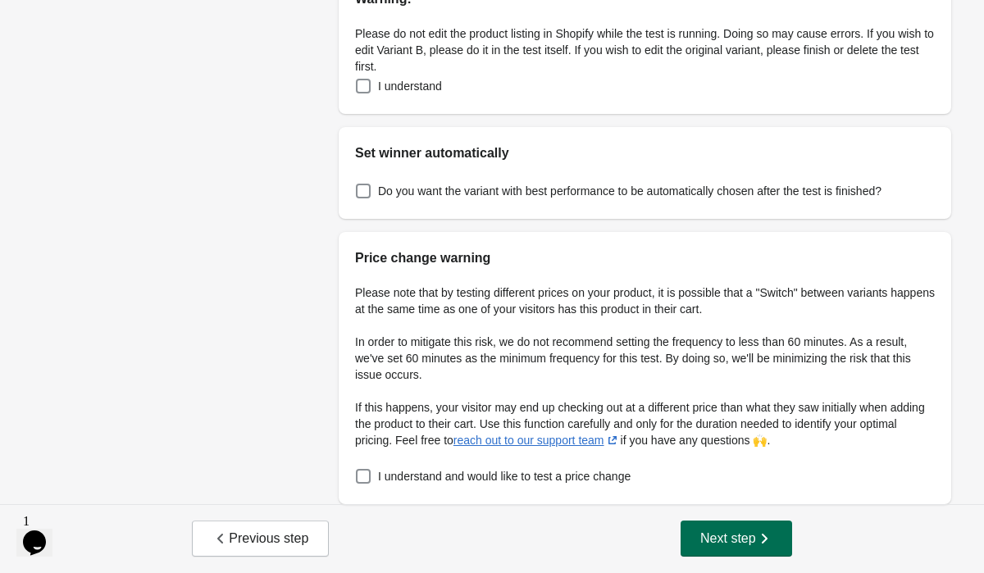
scroll to position [0, 0]
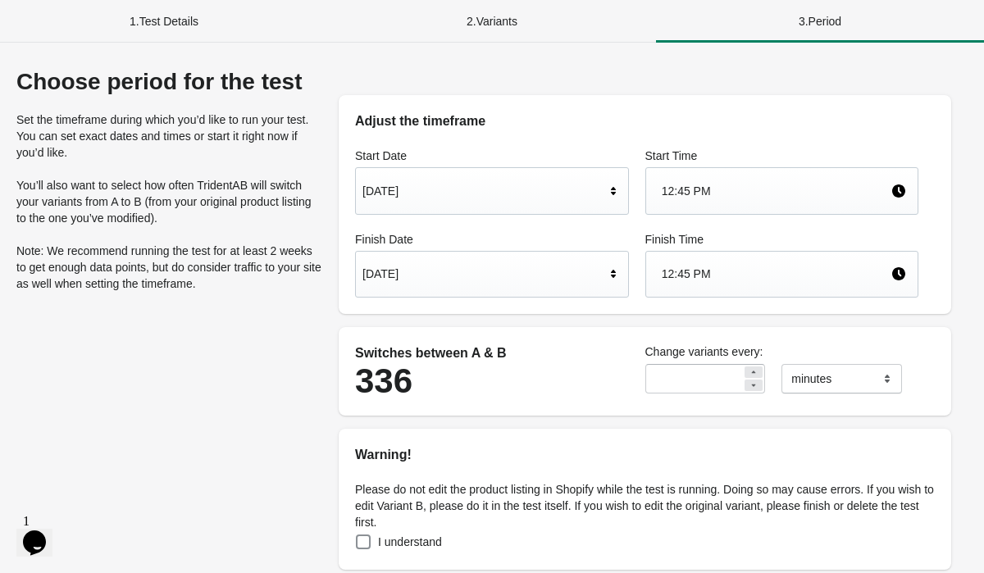
click at [574, 265] on div "[DATE]" at bounding box center [484, 273] width 243 height 31
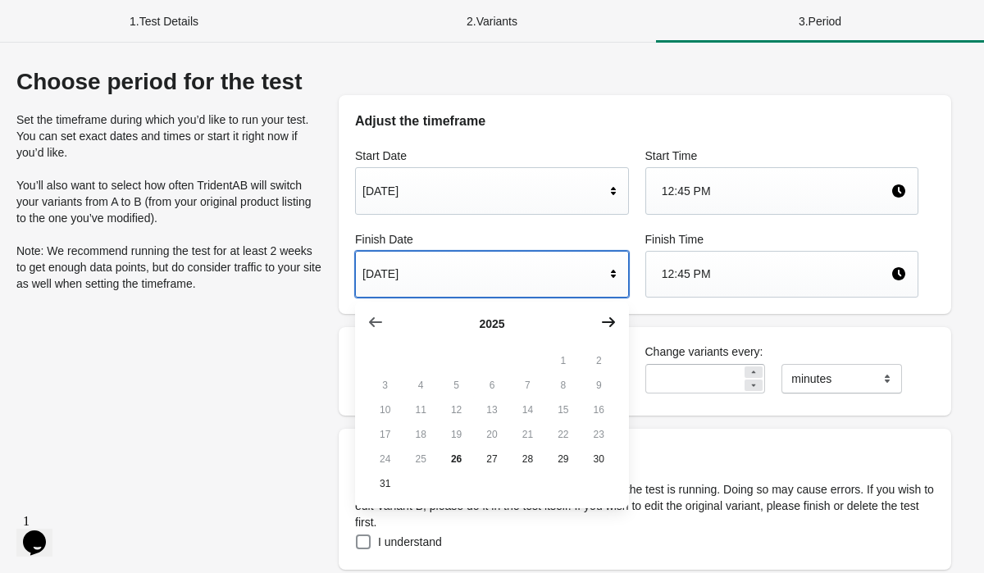
click at [609, 326] on icon "button" at bounding box center [608, 322] width 13 height 10
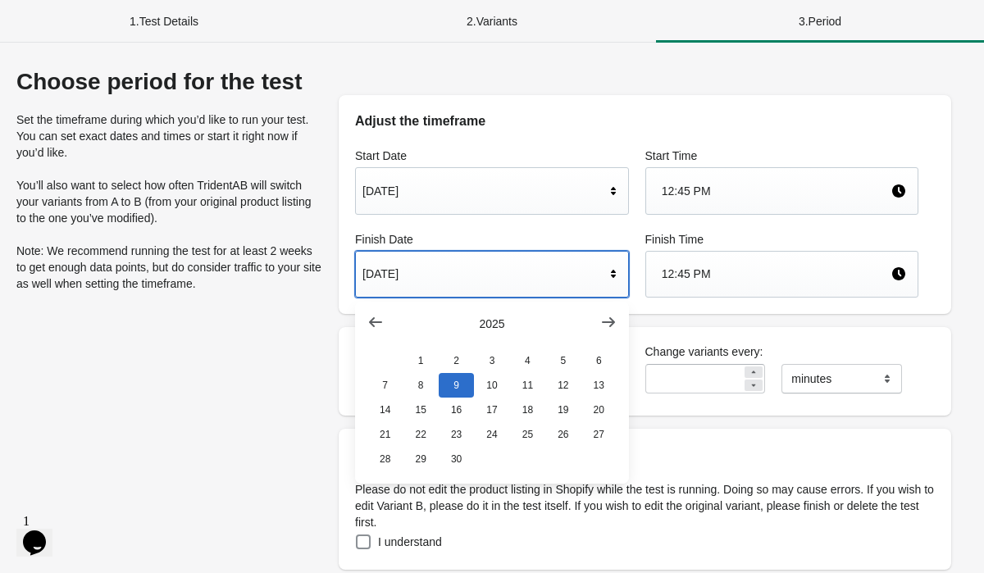
click at [788, 525] on p "Please do not edit the product listing in Shopify while the test is running. Do…" at bounding box center [645, 506] width 580 height 49
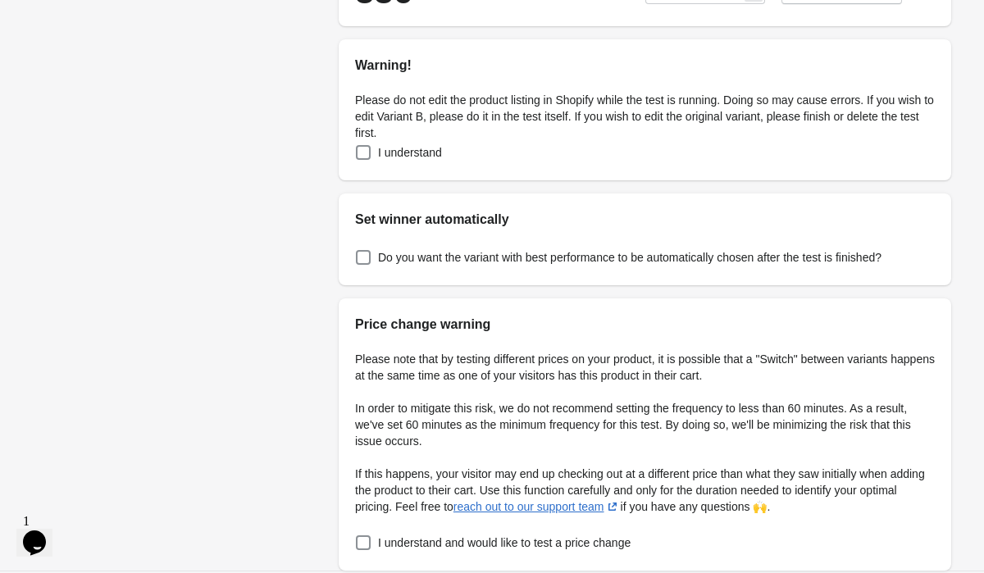
scroll to position [396, 0]
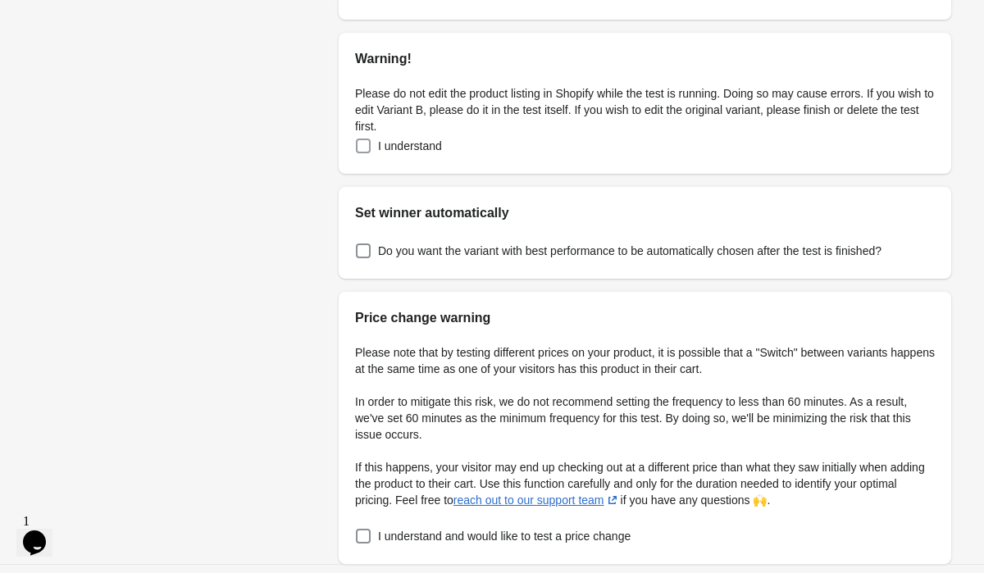
click at [363, 141] on span at bounding box center [363, 146] width 15 height 15
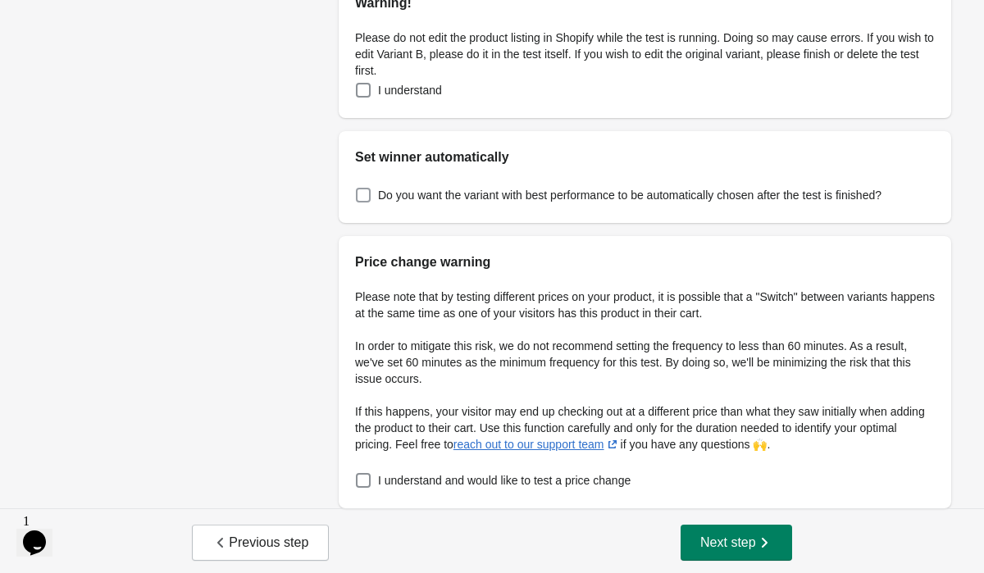
scroll to position [456, 0]
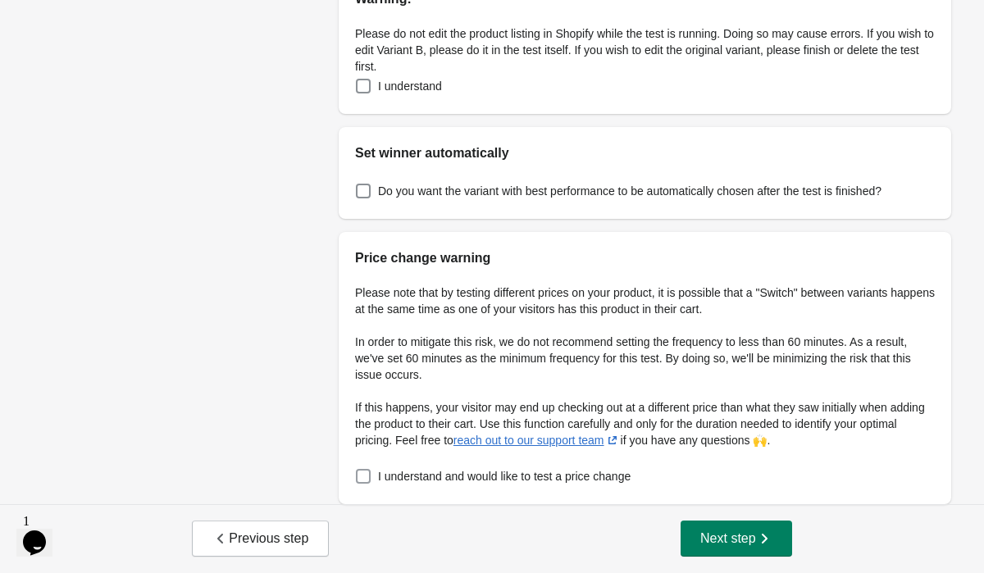
click at [364, 476] on span at bounding box center [363, 476] width 15 height 15
click at [765, 544] on icon "button" at bounding box center [764, 539] width 16 height 16
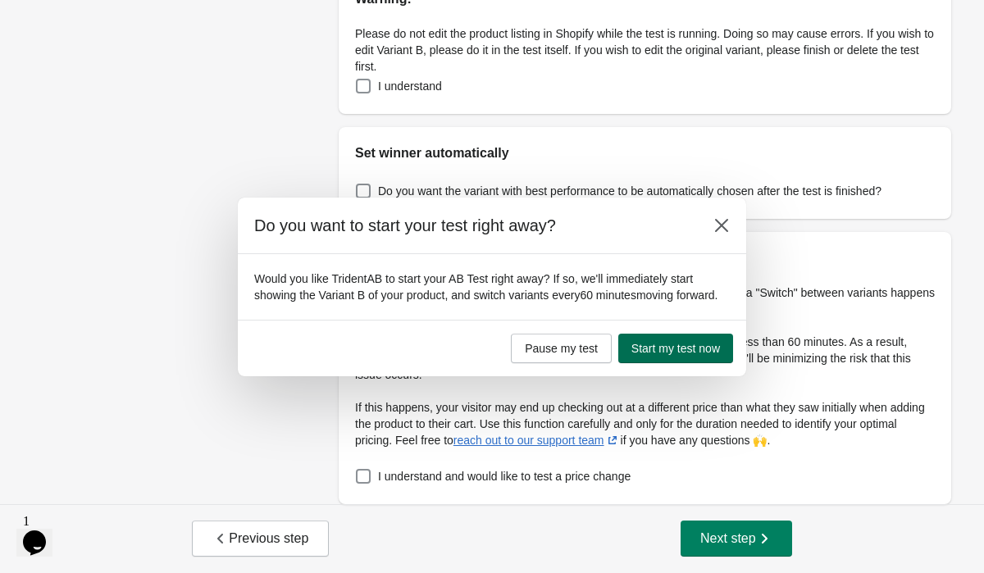
click at [687, 355] on span "Start my test now" at bounding box center [676, 348] width 89 height 13
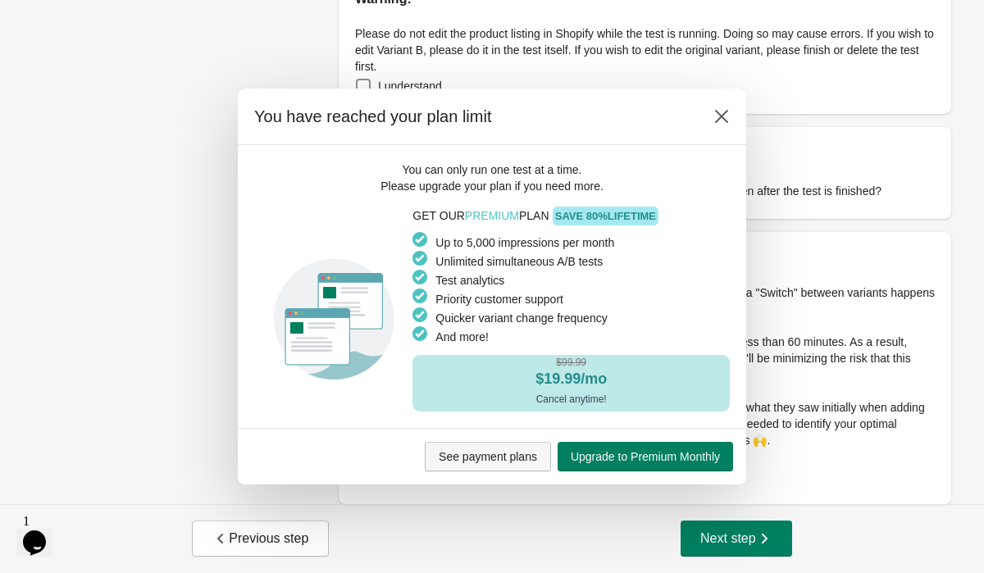
click at [510, 444] on button "See payment plans" at bounding box center [488, 457] width 126 height 30
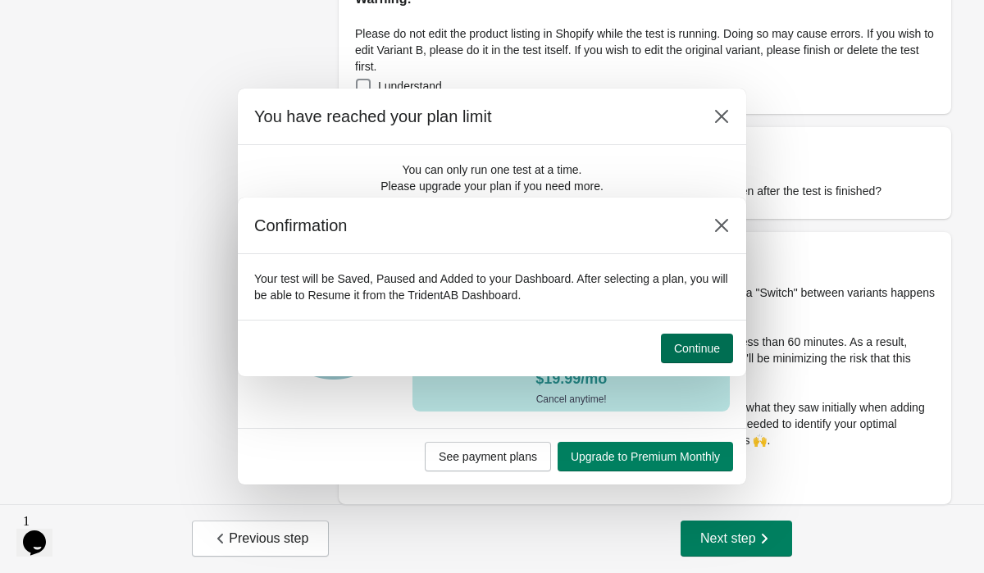
click at [701, 342] on span "Continue" at bounding box center [697, 348] width 46 height 13
